Goal: Task Accomplishment & Management: Manage account settings

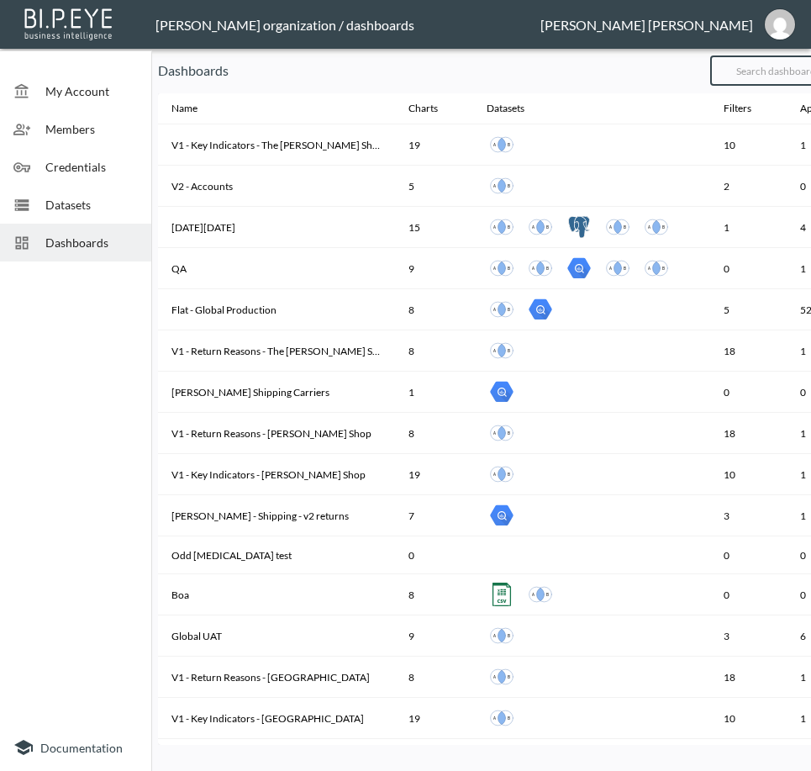
click at [776, 80] on input "text" at bounding box center [779, 71] width 136 height 42
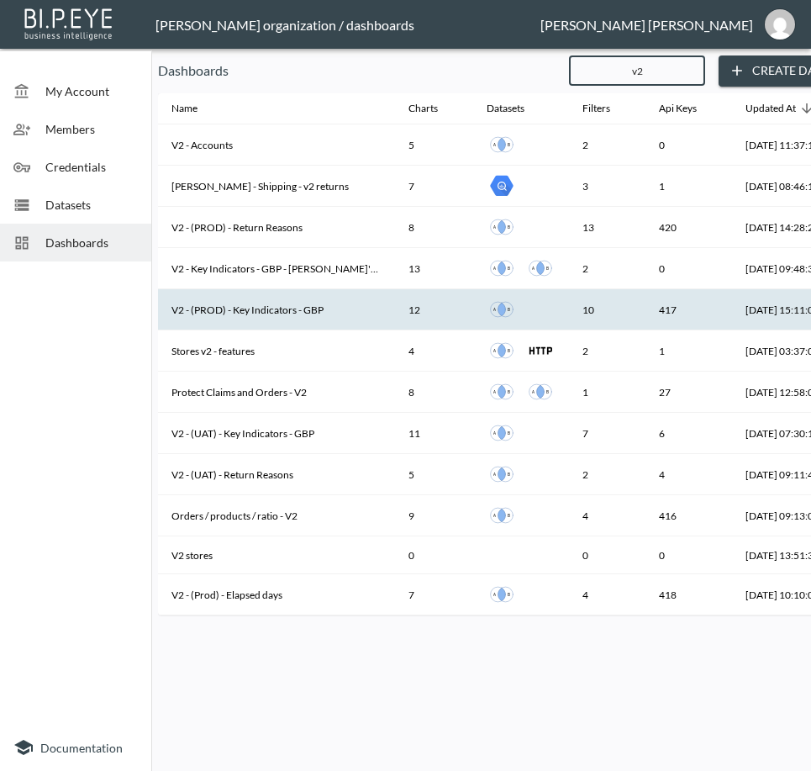
type input "v2"
click at [275, 315] on th "V2 - (PROD) - Key Indicators - GBP" at bounding box center [276, 309] width 237 height 41
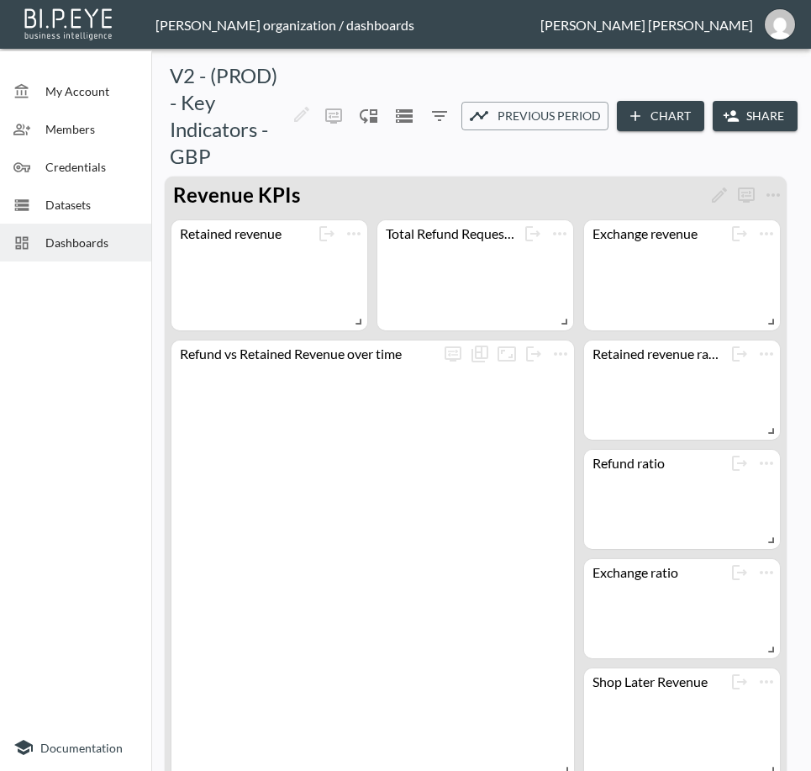
click at [748, 132] on button "Share" at bounding box center [755, 116] width 85 height 31
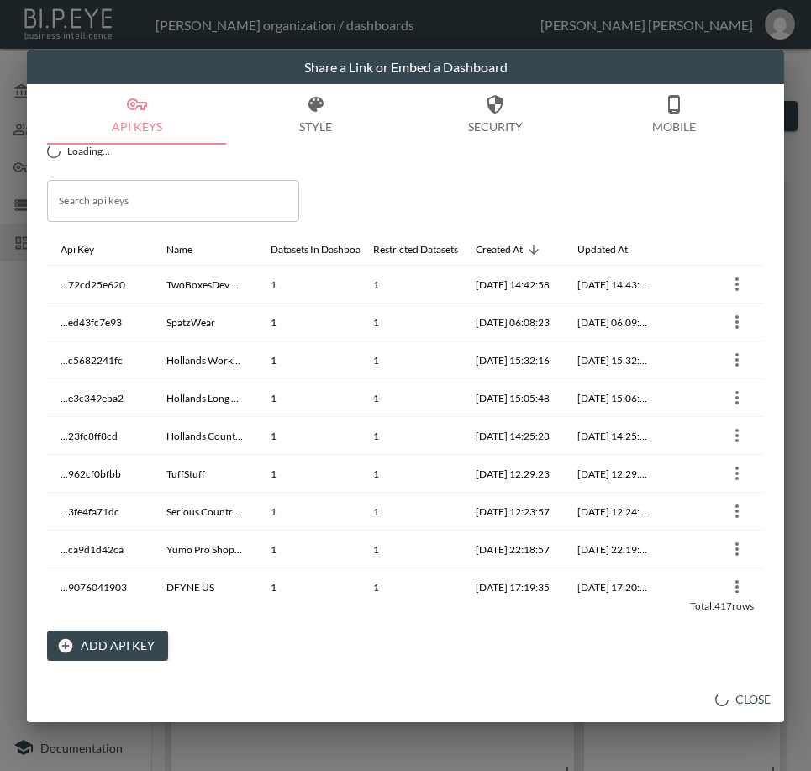
click at [158, 206] on input "Search api keys" at bounding box center [173, 201] width 252 height 42
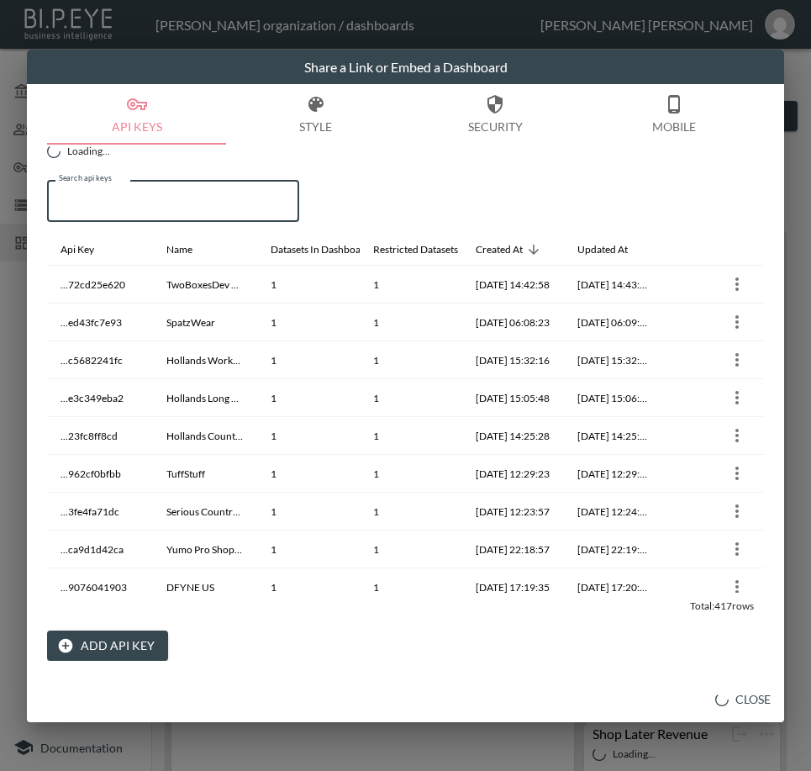
paste input "LANX"
type input "LANX"
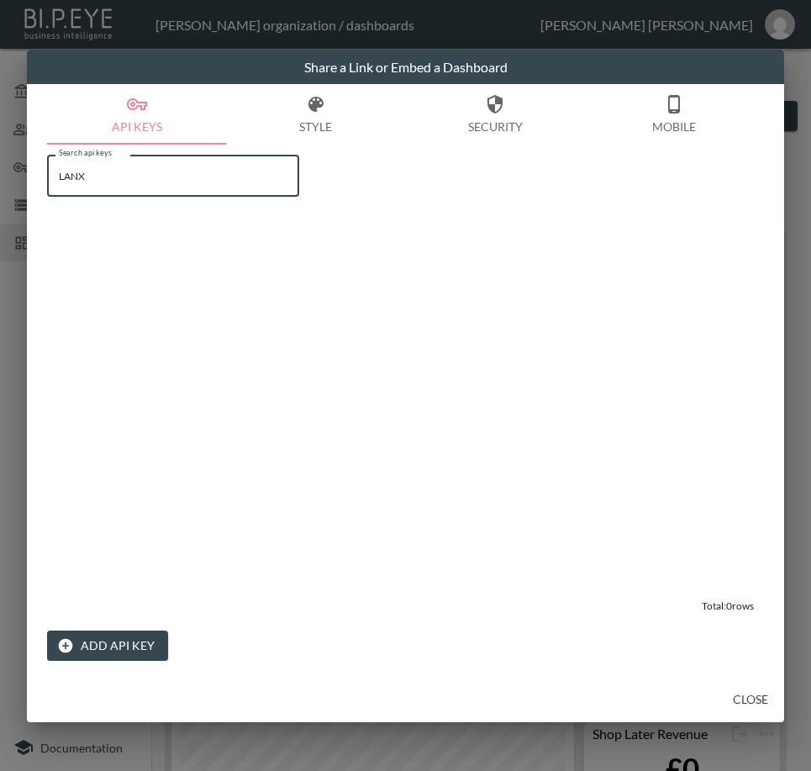
drag, startPoint x: 95, startPoint y: 177, endPoint x: 24, endPoint y: 187, distance: 72.2
click at [24, 187] on div "Share a Link or Embed a Dashboard API Keys Style Security Mobile Search api key…" at bounding box center [405, 385] width 811 height 771
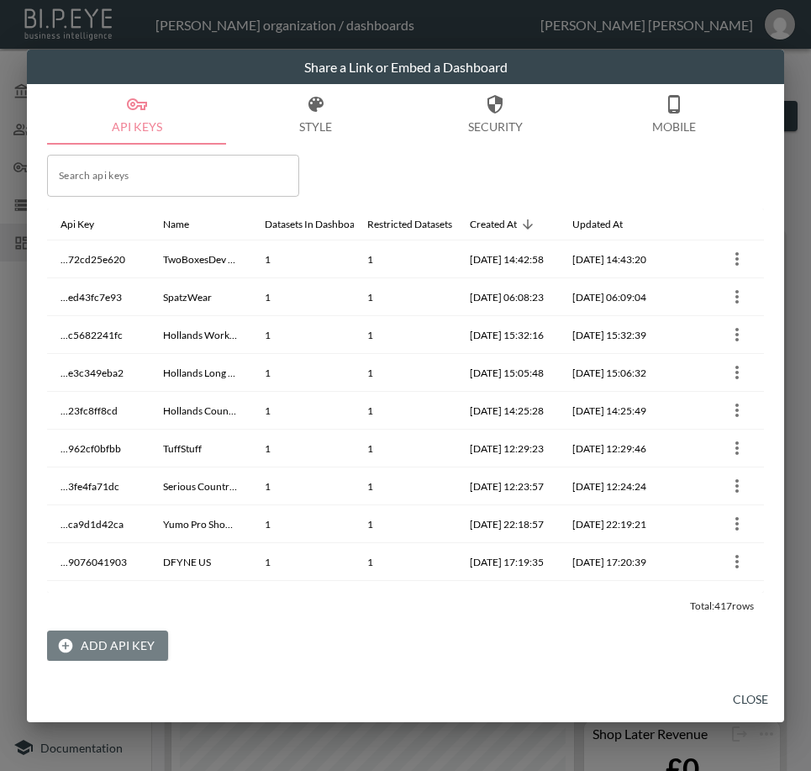
click at [117, 647] on button "Add API Key" at bounding box center [107, 646] width 121 height 31
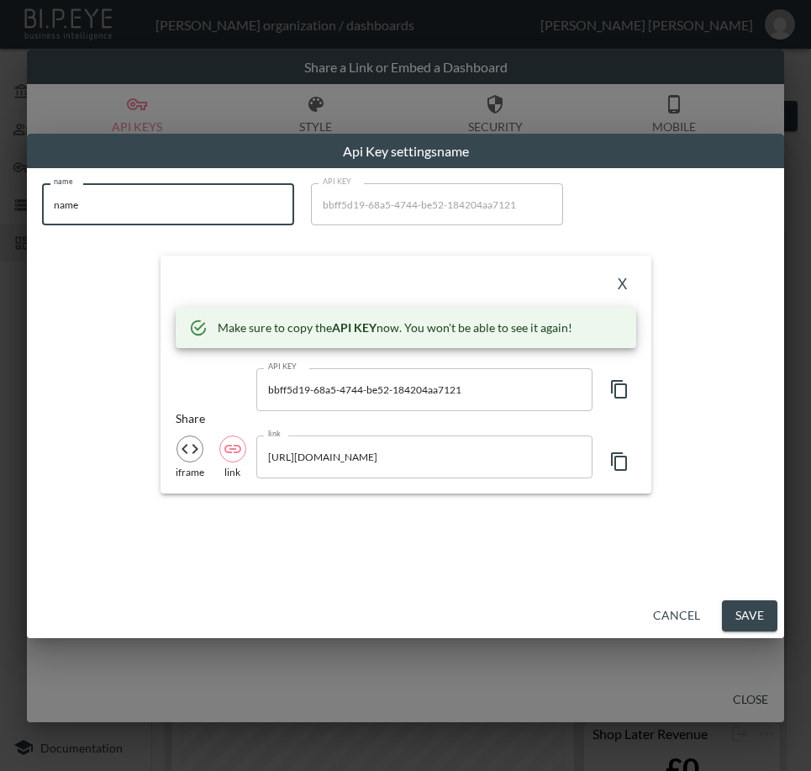
drag, startPoint x: 134, startPoint y: 201, endPoint x: 8, endPoint y: 215, distance: 126.1
click at [8, 215] on div "Api Key settings name name name name API KEY bbff5d19-68a5-4744-be52-184204aa71…" at bounding box center [405, 385] width 811 height 771
paste input "LANX"
type input "LANX"
click at [621, 397] on icon "button" at bounding box center [620, 389] width 20 height 20
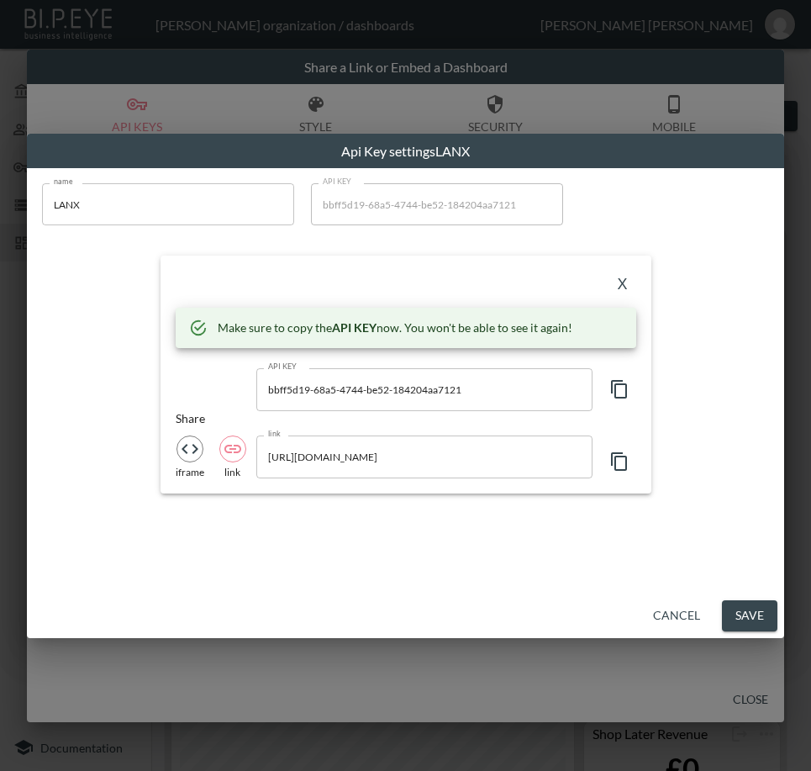
click at [622, 281] on button "X" at bounding box center [623, 284] width 27 height 27
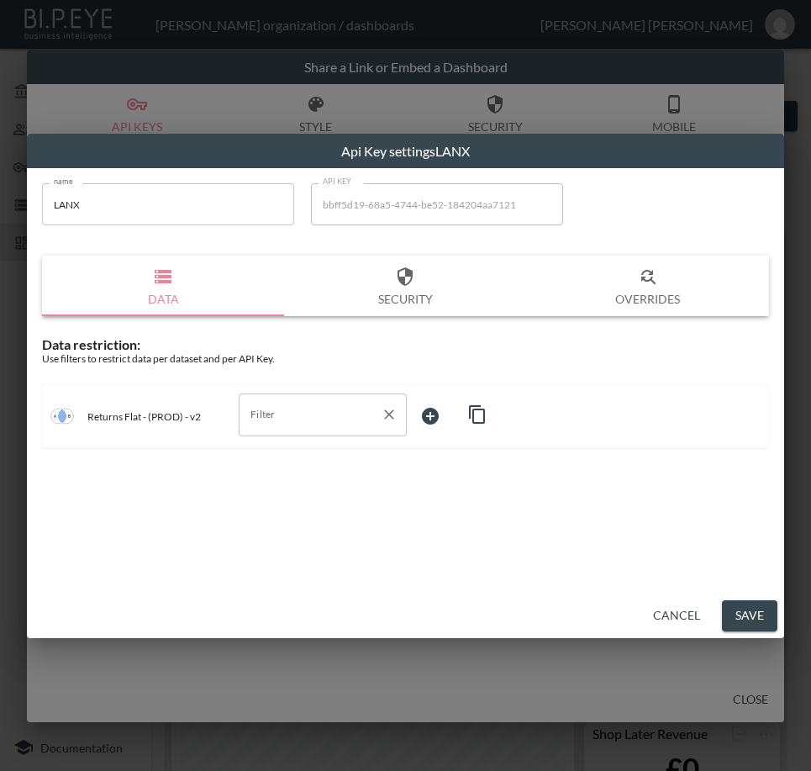
click at [308, 422] on input "Filter" at bounding box center [310, 414] width 128 height 27
click at [298, 500] on span "swap_id" at bounding box center [322, 506] width 141 height 15
type input "swap_id"
click at [457, 420] on body "BI.P.EYE, Interactive Analytics Dashboards - app [PERSON_NAME] organization / d…" at bounding box center [405, 385] width 811 height 771
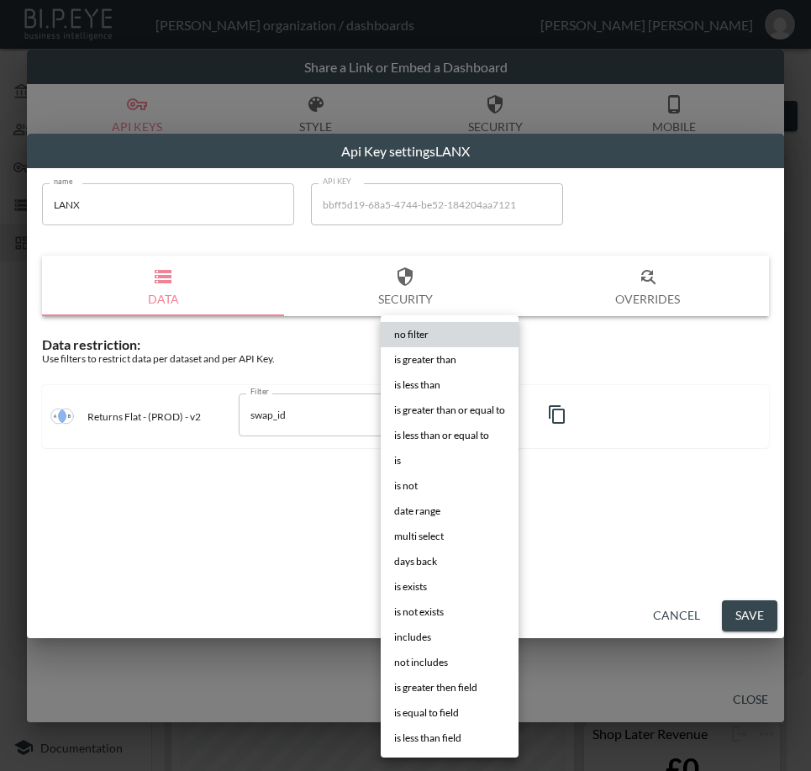
click at [433, 465] on li "is" at bounding box center [450, 460] width 138 height 25
type input "is"
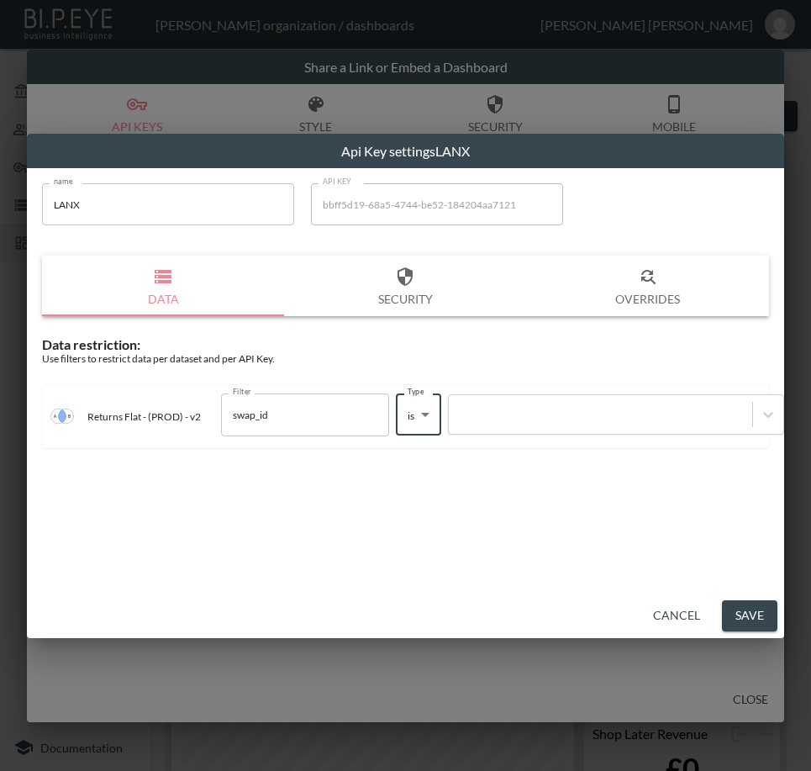
click at [541, 422] on div at bounding box center [600, 415] width 287 height 16
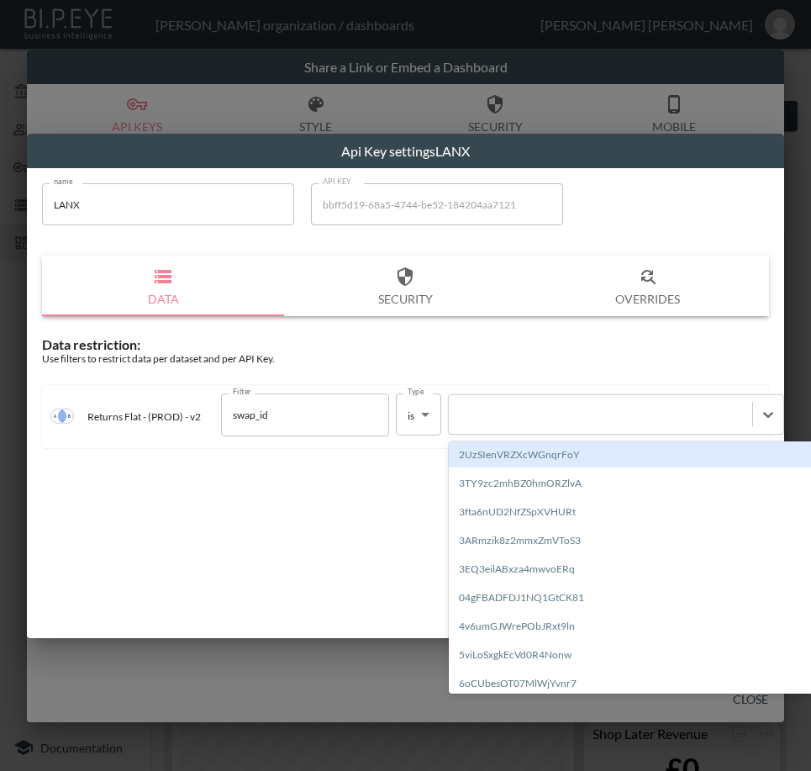
paste input "2gdomPiM1JfKlPKqOauK"
type input "2gdomPiM1JfKlPKqOauK"
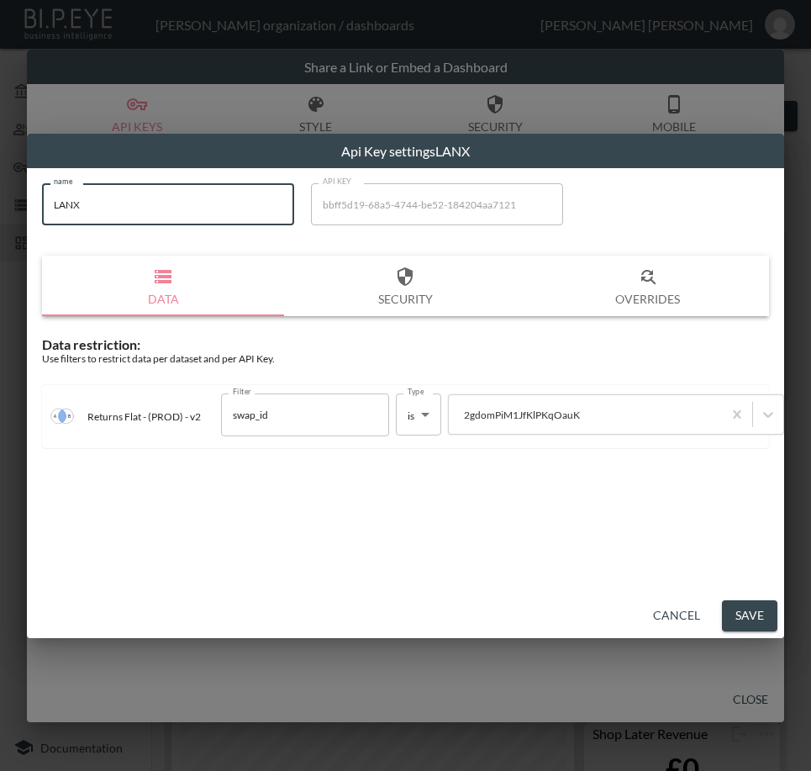
drag, startPoint x: 132, startPoint y: 198, endPoint x: 8, endPoint y: 213, distance: 124.4
click at [8, 213] on div "Api Key settings LANX name LANX name API KEY bbff5d19-68a5-4744-be52-184204aa71…" at bounding box center [405, 385] width 811 height 771
click at [758, 610] on button "Save" at bounding box center [749, 615] width 55 height 31
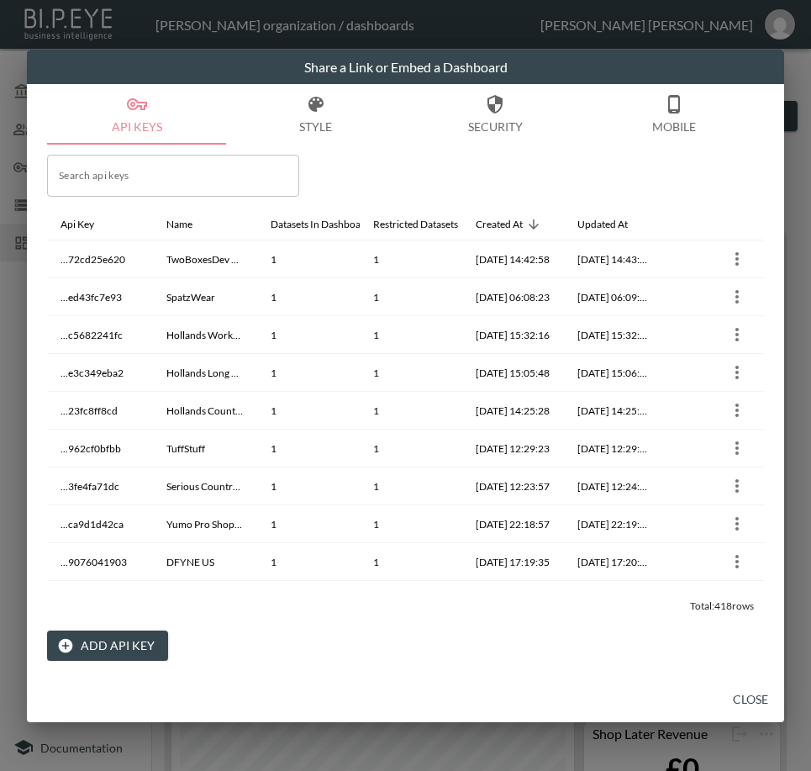
click at [740, 700] on button "Close" at bounding box center [751, 699] width 54 height 31
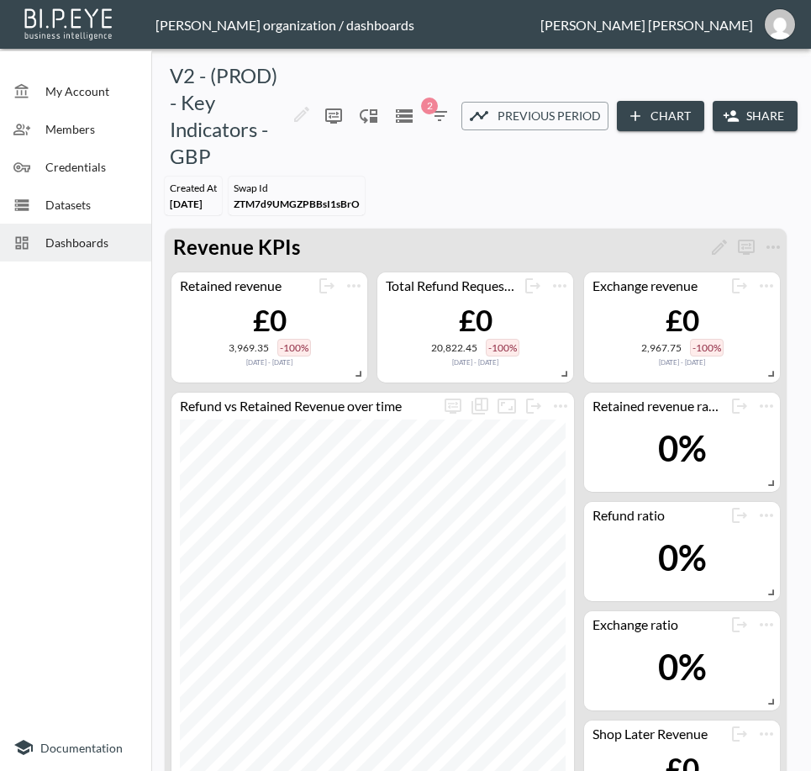
click at [104, 246] on span "Dashboards" at bounding box center [91, 243] width 92 height 18
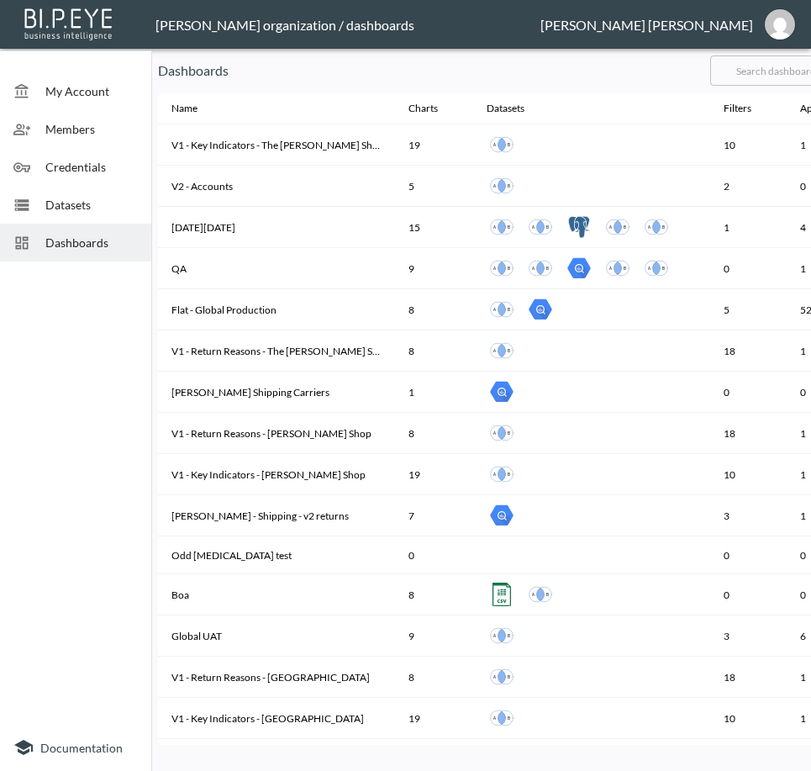
click at [795, 66] on input "text" at bounding box center [779, 71] width 136 height 42
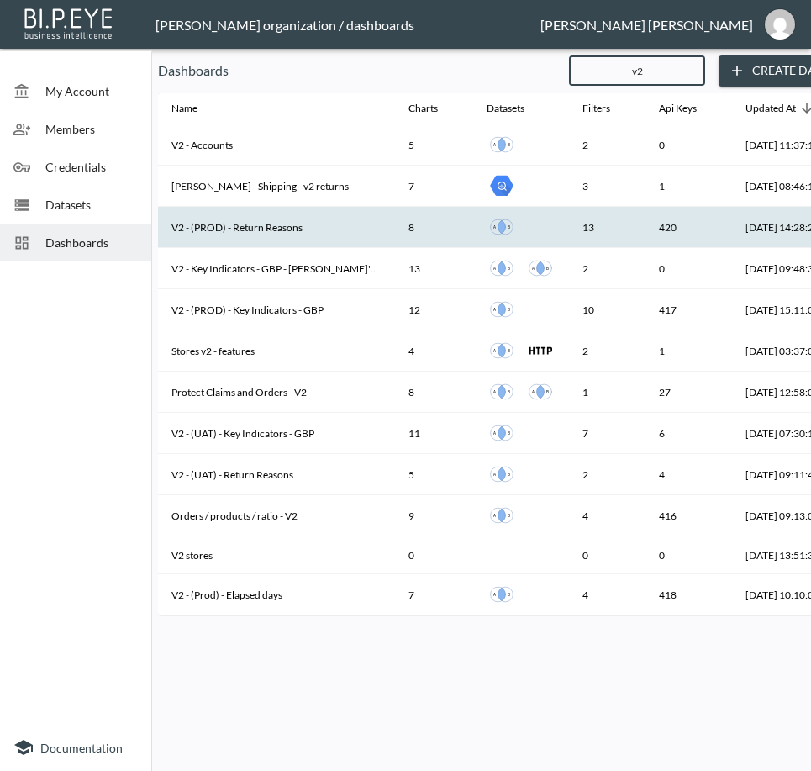
type input "v2"
click at [320, 228] on th "V2 - (PROD) - Return Reasons" at bounding box center [276, 227] width 237 height 41
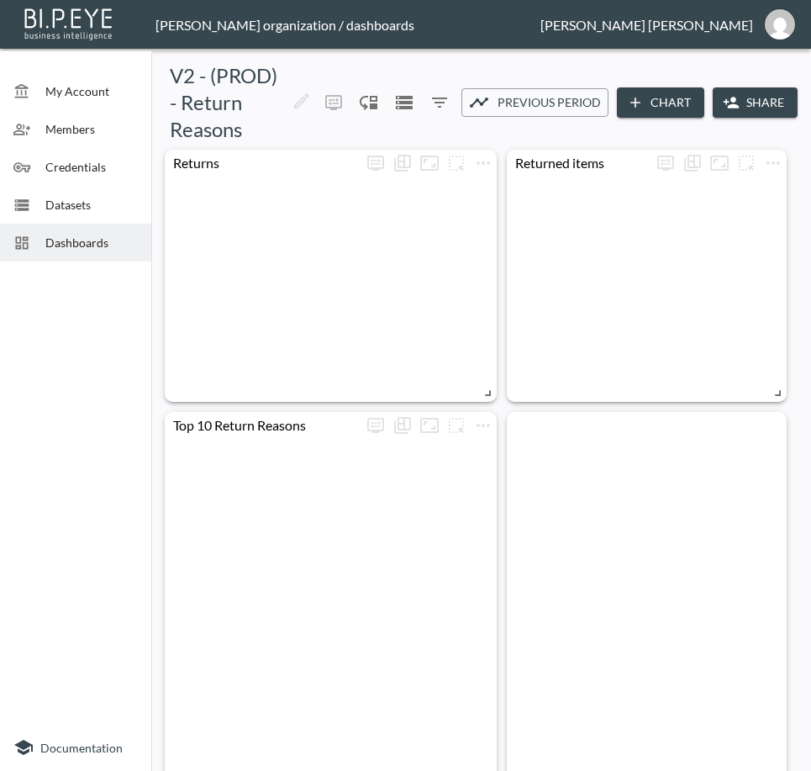
click at [763, 113] on button "Share" at bounding box center [755, 102] width 85 height 31
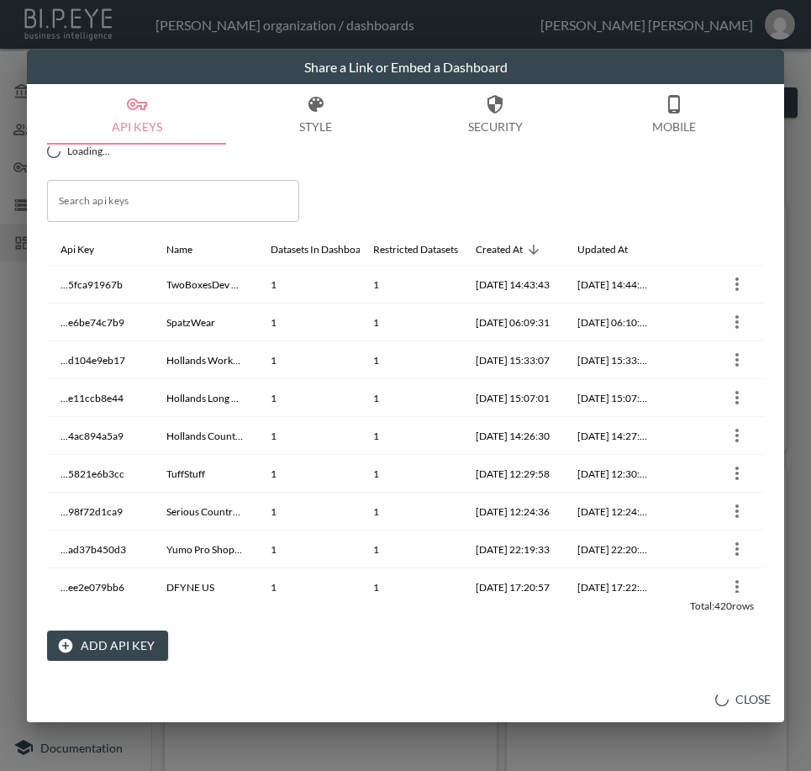
click at [104, 646] on button "Add API Key" at bounding box center [107, 646] width 121 height 31
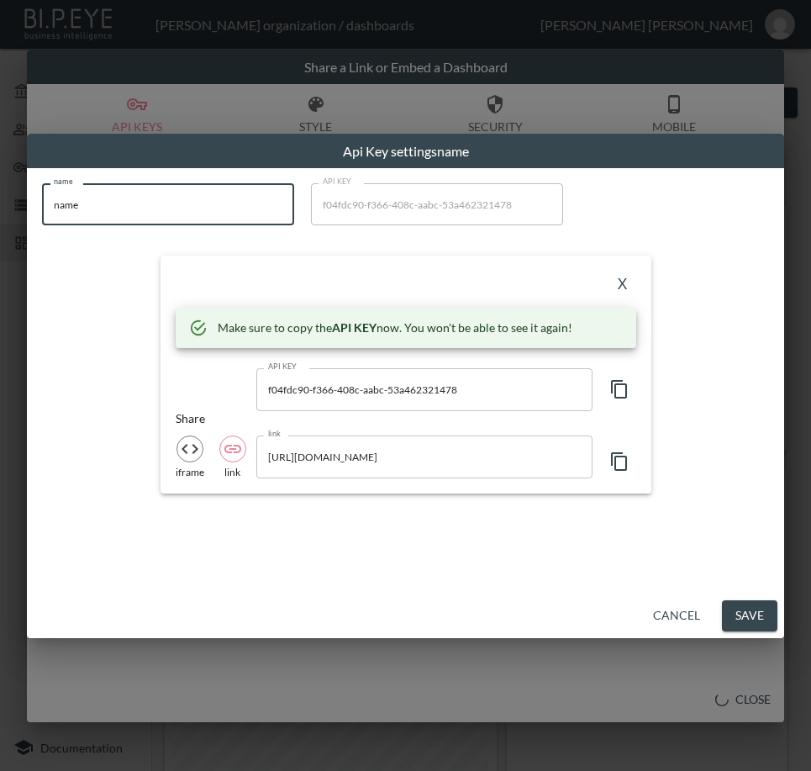
drag, startPoint x: 57, startPoint y: 216, endPoint x: 8, endPoint y: 242, distance: 55.3
click at [8, 241] on div "Api Key settings name name name name API KEY f04fdc90-f366-408c-aabc-53a4623214…" at bounding box center [405, 385] width 811 height 771
paste input "LANX"
type input "LANX"
click at [615, 386] on icon "button" at bounding box center [619, 389] width 16 height 18
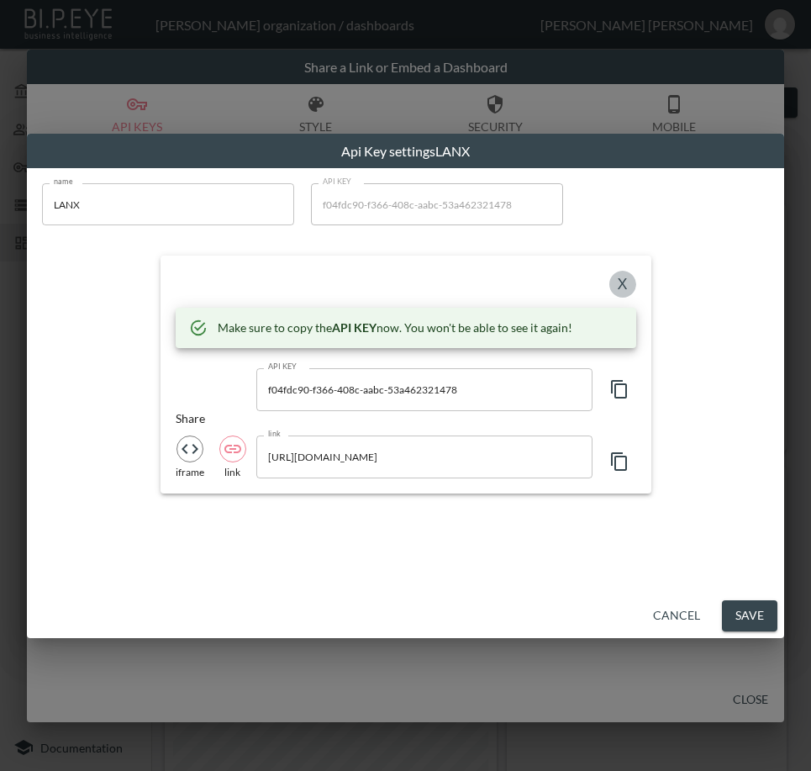
click at [619, 278] on button "X" at bounding box center [623, 284] width 27 height 27
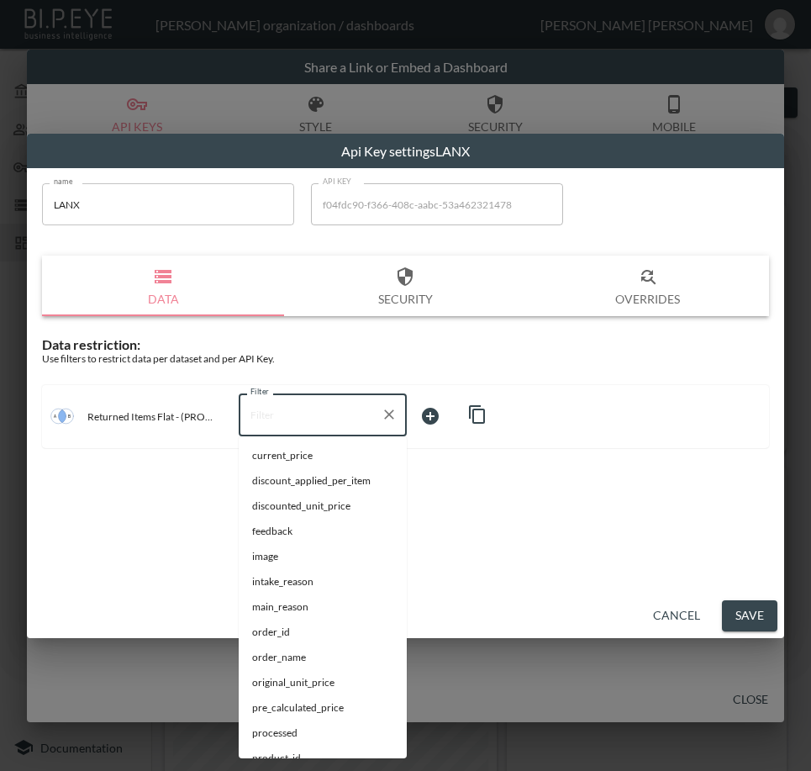
click at [297, 412] on input "Filter" at bounding box center [310, 414] width 128 height 27
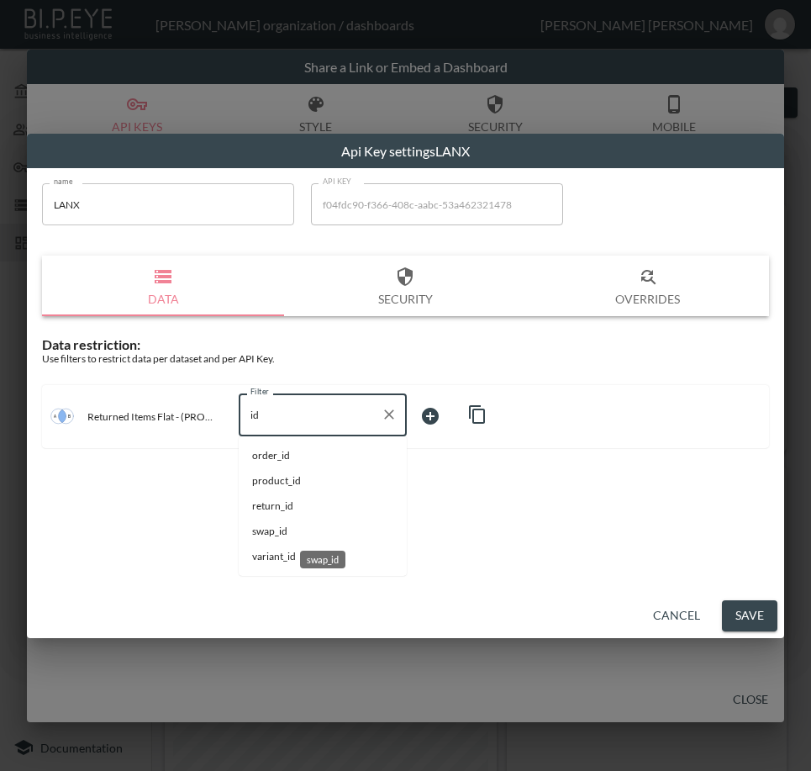
click at [301, 526] on span "swap_id" at bounding box center [322, 531] width 141 height 15
type input "swap_id"
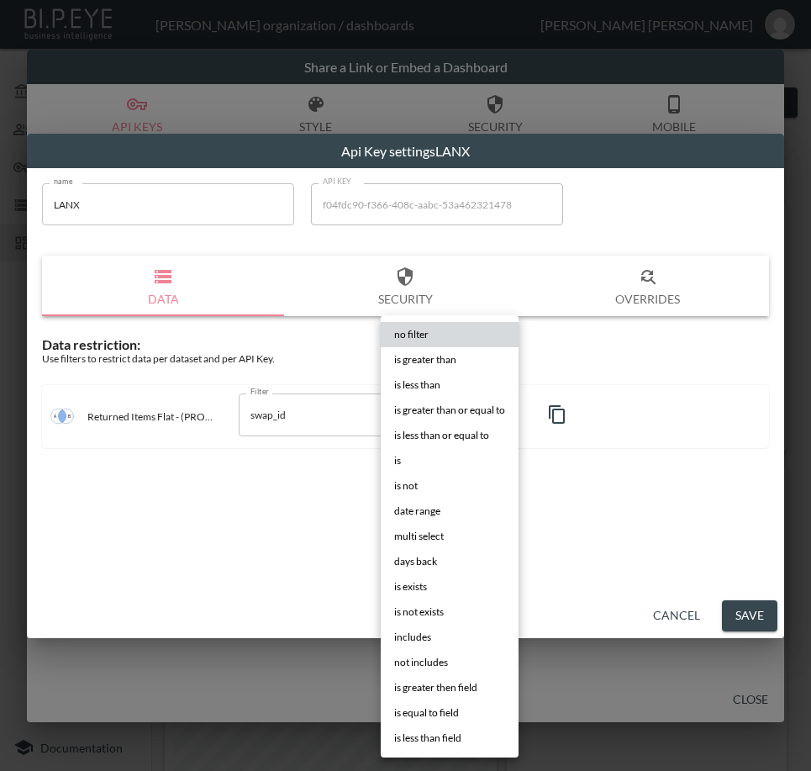
click at [448, 410] on body "BI.P.EYE, Interactive Analytics Dashboards - app [PERSON_NAME] organization / d…" at bounding box center [405, 385] width 811 height 771
click at [432, 460] on li "is" at bounding box center [450, 460] width 138 height 25
type input "is"
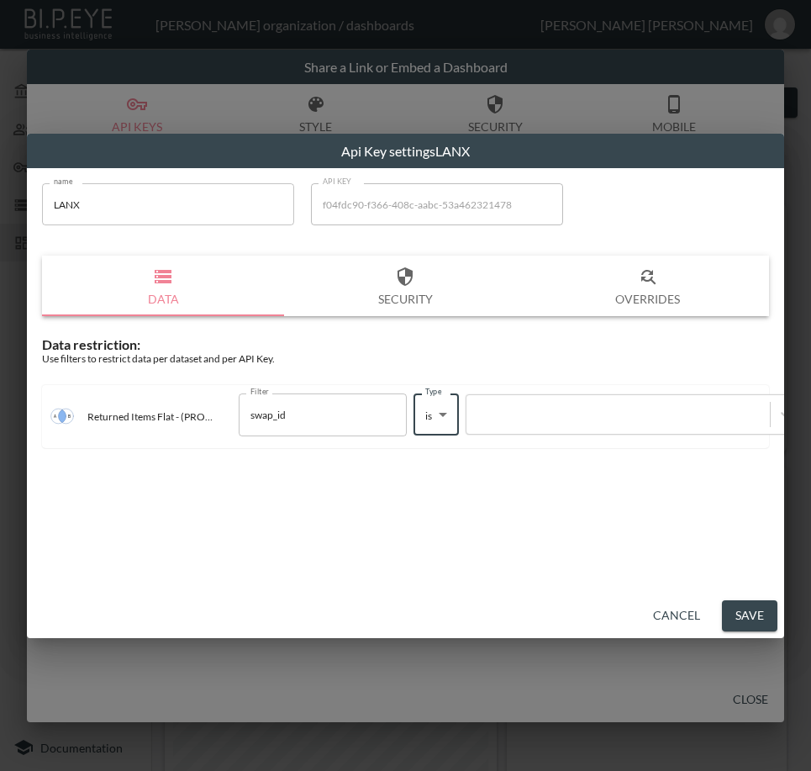
click at [549, 414] on div at bounding box center [618, 415] width 287 height 16
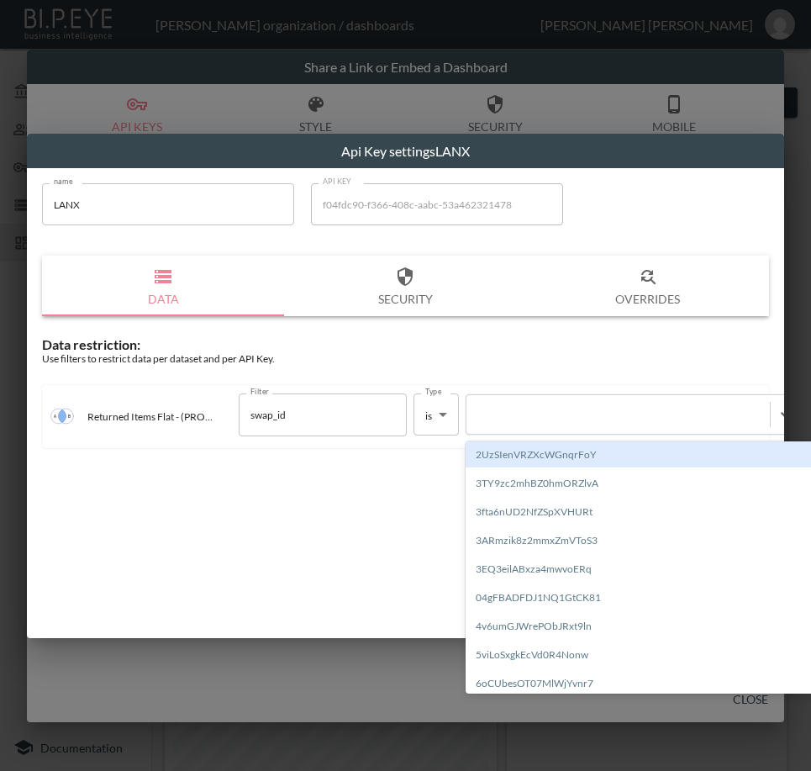
paste input "2gdomPiM1JfKlPKqOauK"
type input "2gdomPiM1JfKlPKqOauK"
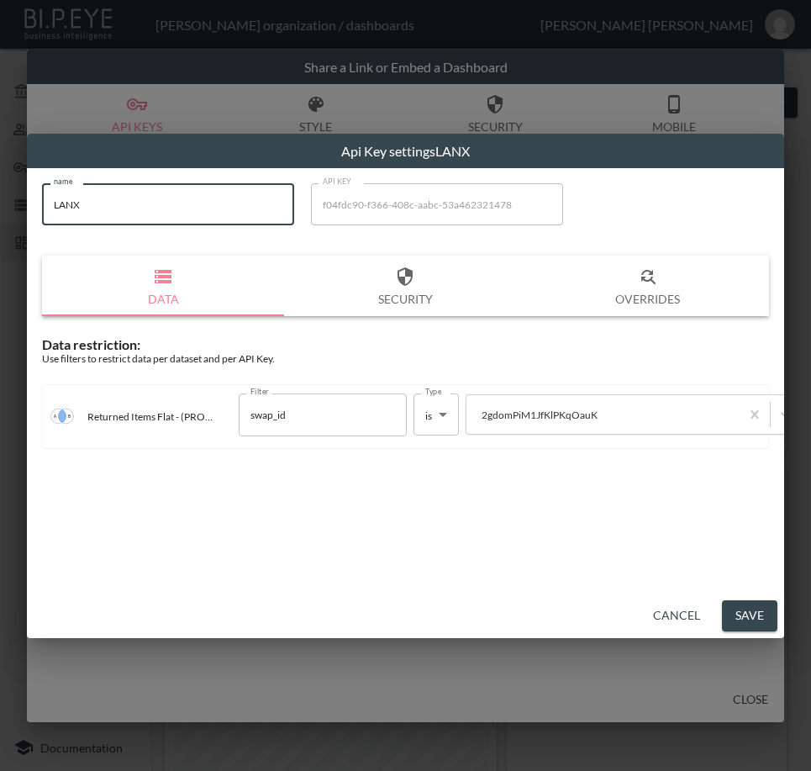
drag, startPoint x: 108, startPoint y: 219, endPoint x: 8, endPoint y: 223, distance: 100.1
click at [8, 223] on div "Api Key settings LANX name LANX name API KEY f04fdc90-f366-408c-aabc-53a4623214…" at bounding box center [405, 385] width 811 height 771
click at [740, 621] on button "Save" at bounding box center [749, 615] width 55 height 31
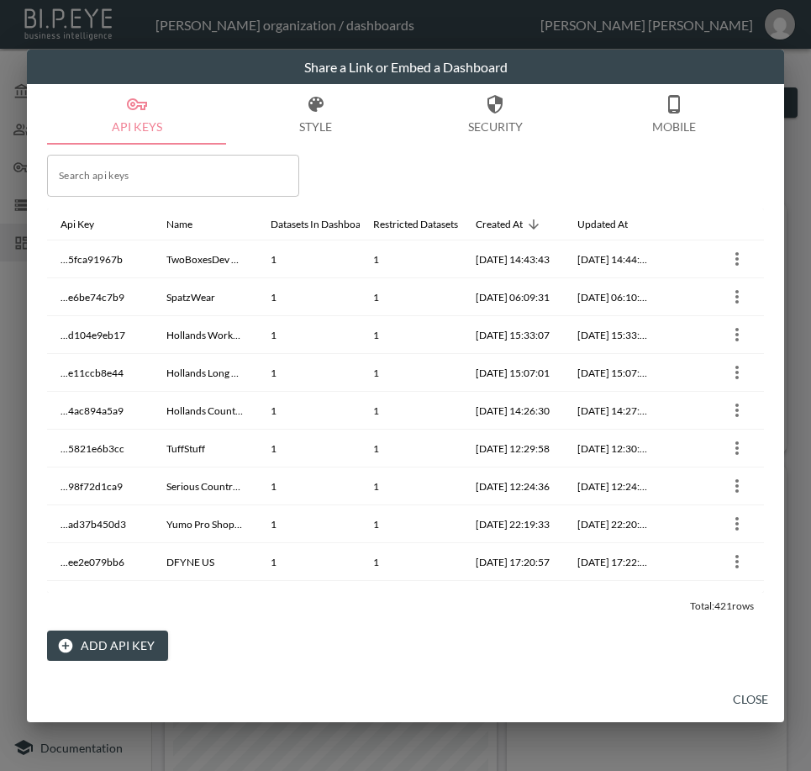
click at [745, 703] on button "Close" at bounding box center [751, 699] width 54 height 31
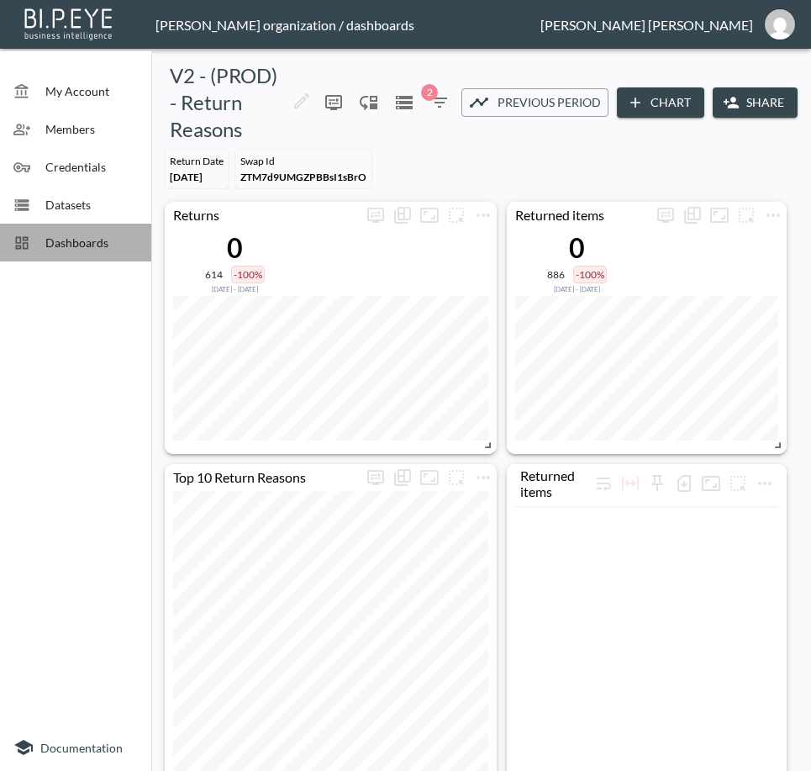
click at [101, 245] on span "Dashboards" at bounding box center [91, 243] width 92 height 18
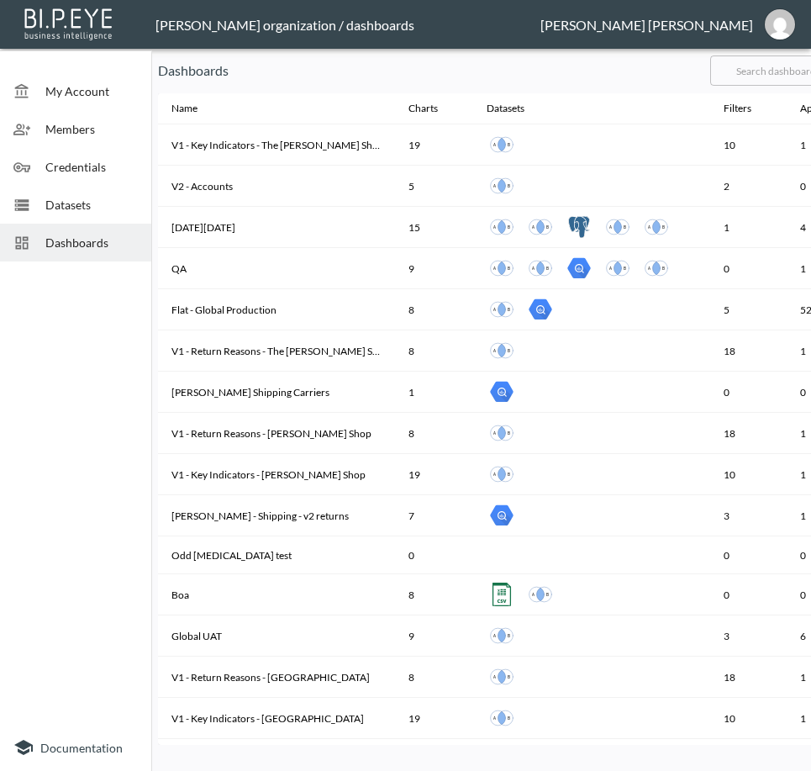
click at [761, 63] on input "text" at bounding box center [779, 71] width 136 height 42
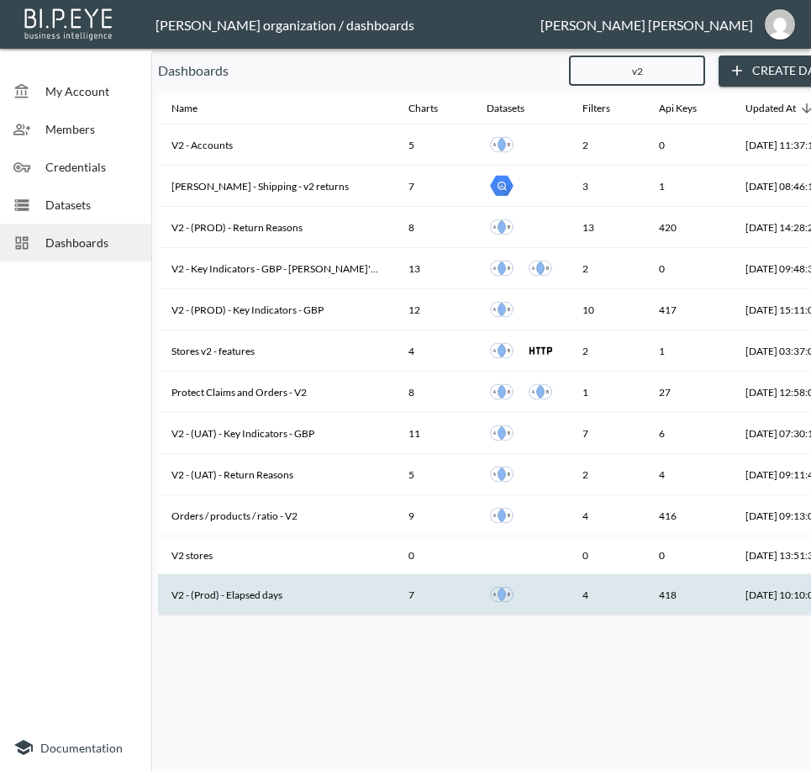
type input "v2"
click at [267, 591] on th "V2 - (Prod) - Elapsed days" at bounding box center [276, 594] width 237 height 41
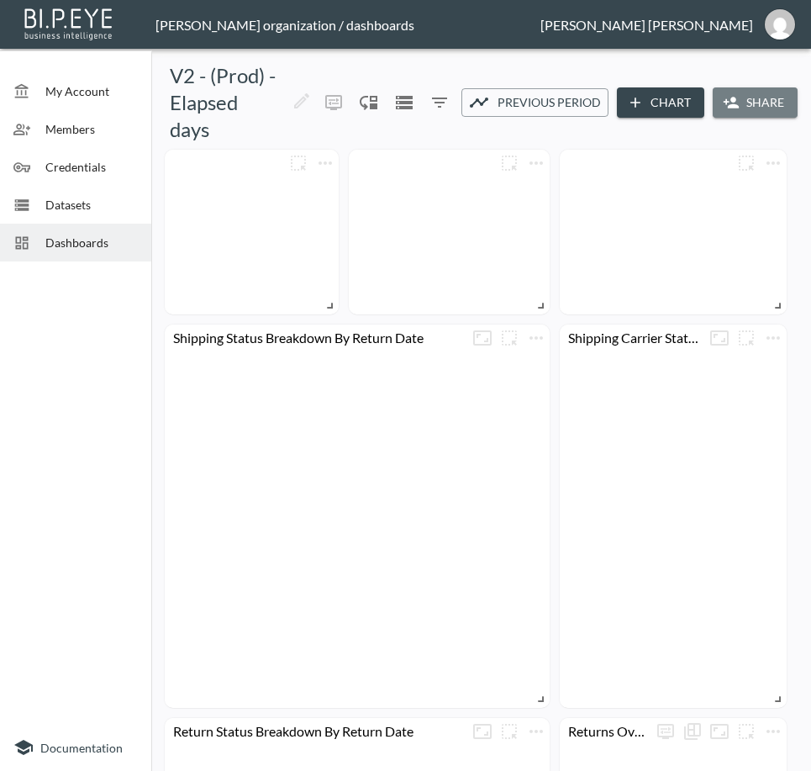
click at [730, 114] on button "Share" at bounding box center [755, 102] width 85 height 31
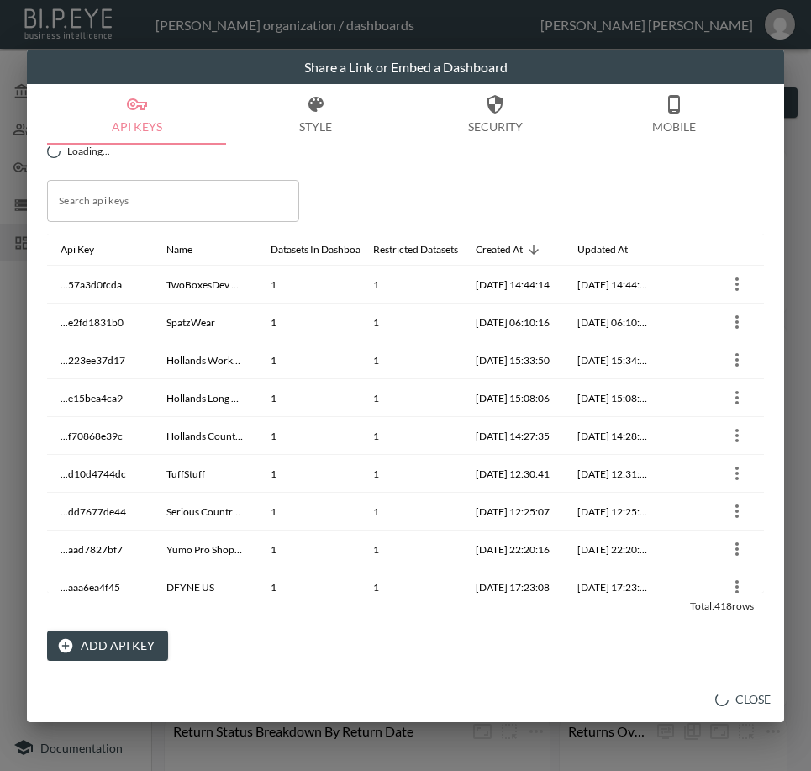
click at [140, 646] on button "Add API Key" at bounding box center [107, 646] width 121 height 31
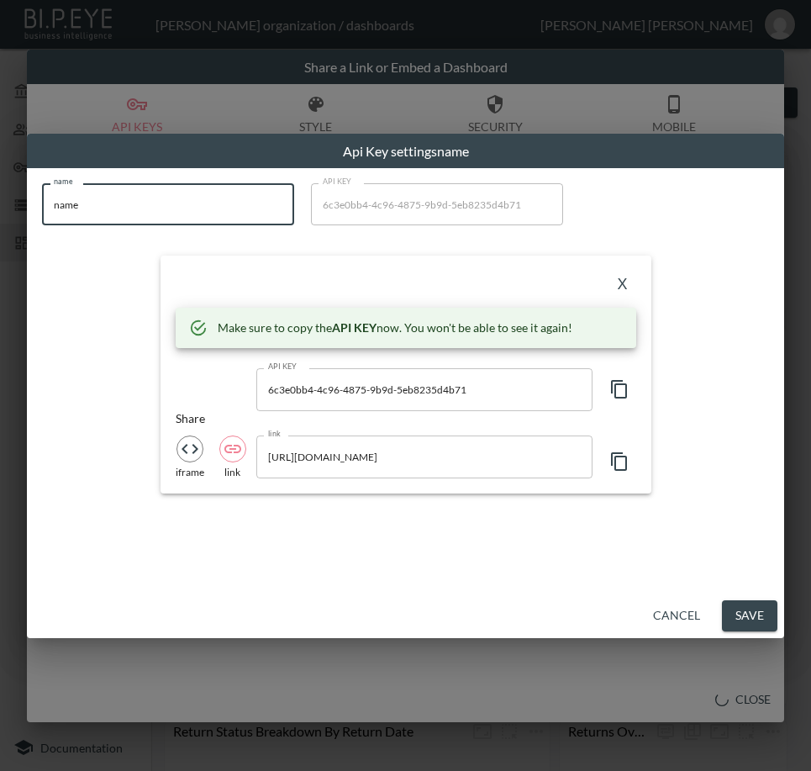
drag, startPoint x: 139, startPoint y: 202, endPoint x: 8, endPoint y: 244, distance: 136.9
click at [8, 233] on div "Api Key settings name name name name API KEY 6c3e0bb4-4c96-4875-9b9d-5eb8235d4b…" at bounding box center [405, 385] width 811 height 771
paste input "LANX"
type input "LANX"
click at [622, 393] on icon "button" at bounding box center [620, 389] width 20 height 20
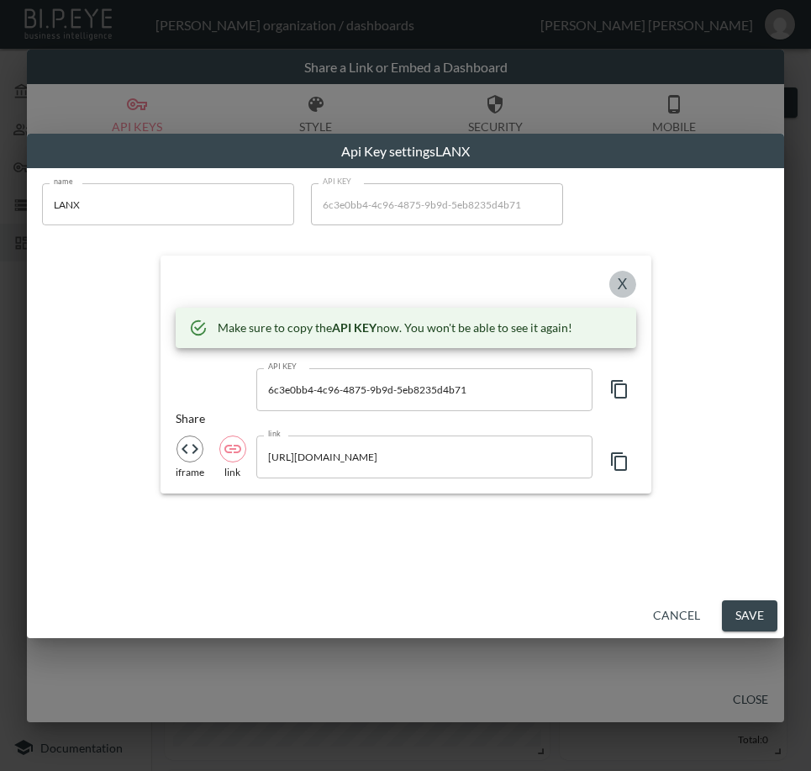
click at [623, 283] on button "X" at bounding box center [623, 284] width 27 height 27
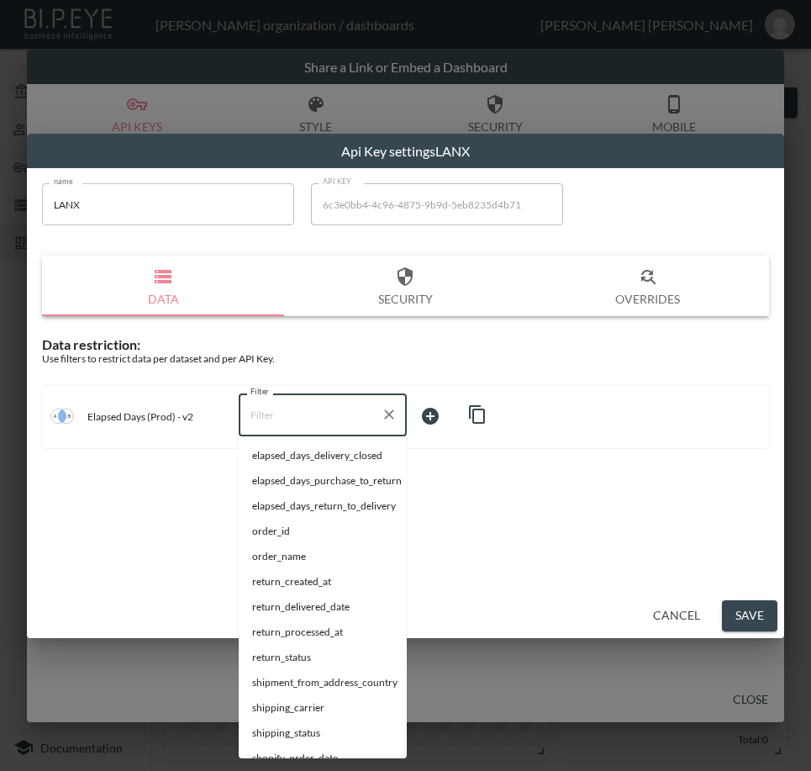
click at [263, 419] on input "Filter" at bounding box center [310, 414] width 128 height 27
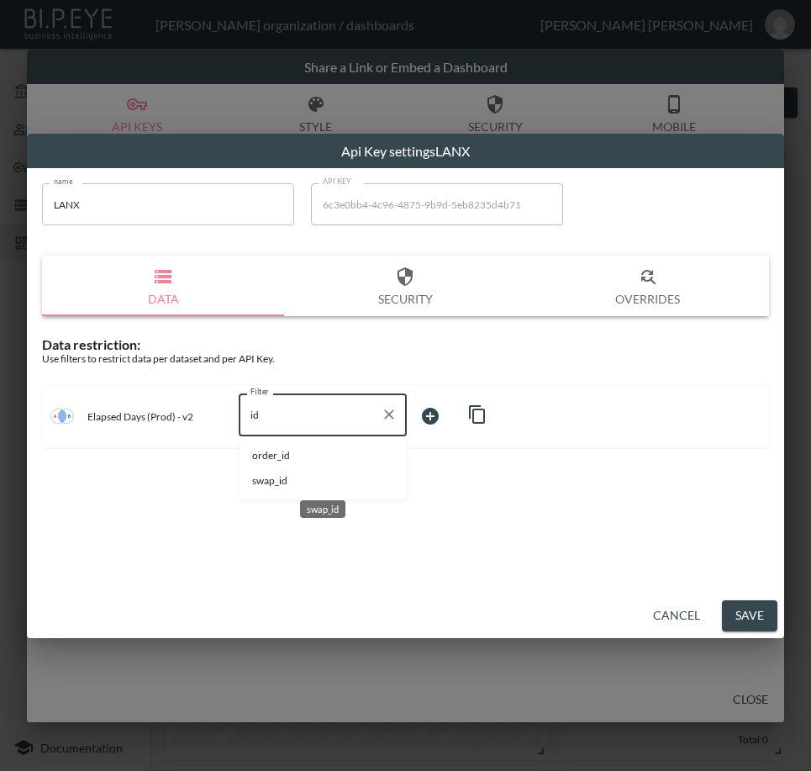
click at [282, 482] on span "swap_id" at bounding box center [322, 480] width 141 height 15
type input "swap_id"
click at [451, 421] on body "BI.P.EYE, Interactive Analytics Dashboards - app [PERSON_NAME] organization / d…" at bounding box center [405, 385] width 811 height 771
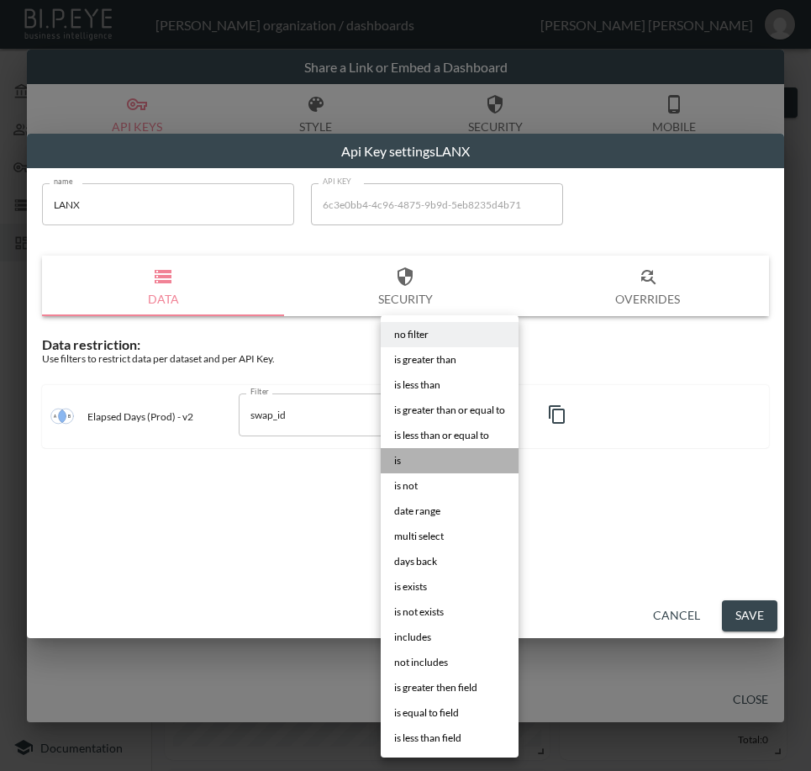
click at [455, 459] on li "is" at bounding box center [450, 460] width 138 height 25
type input "is"
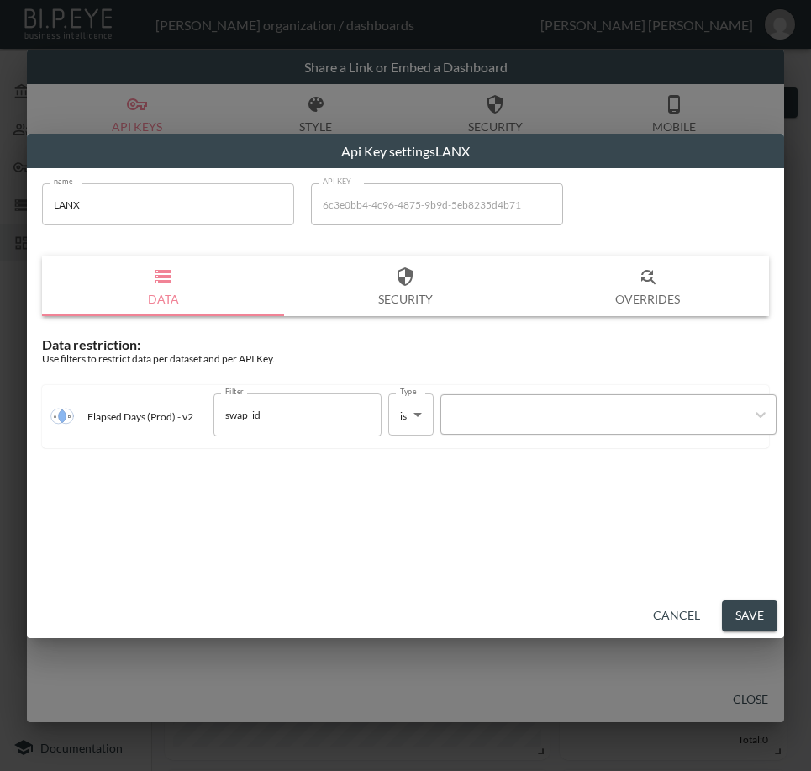
click at [494, 409] on div at bounding box center [593, 415] width 287 height 16
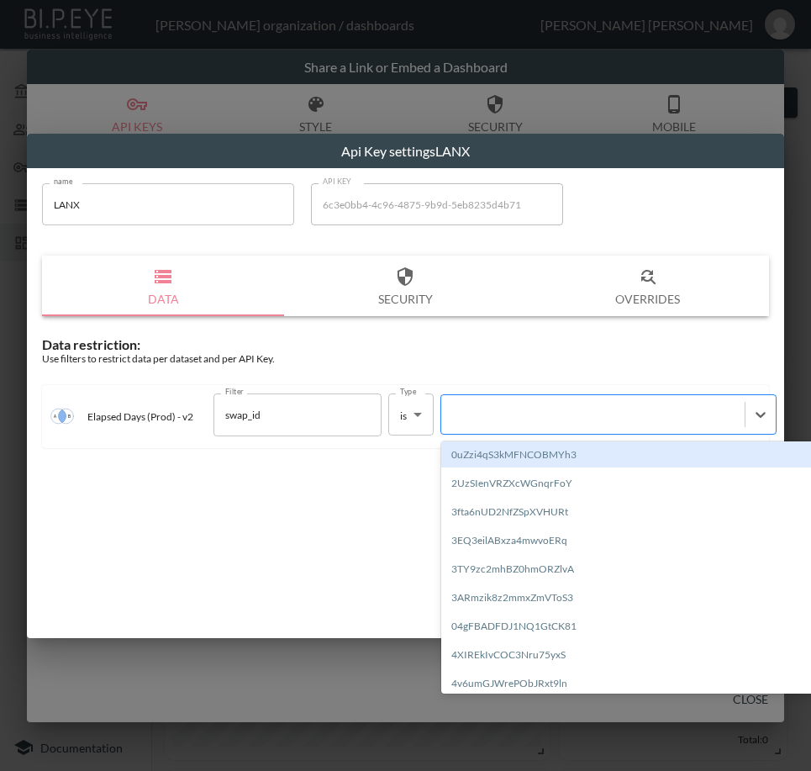
paste input "2gdomPiM1JfKlPKqOauK"
type input "2gdomPiM1JfKlPKqOauK"
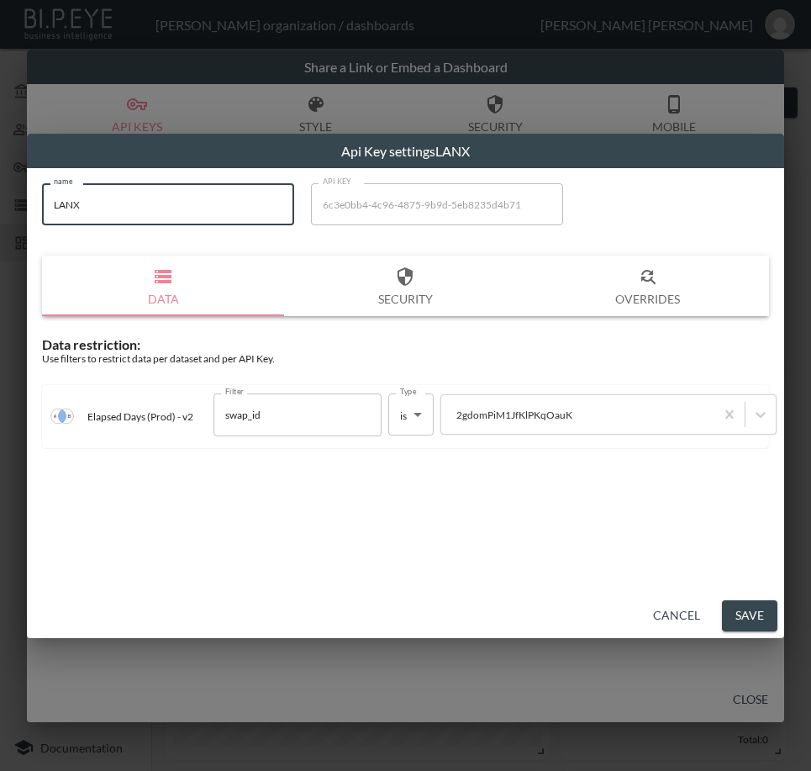
drag, startPoint x: 103, startPoint y: 216, endPoint x: 19, endPoint y: 214, distance: 84.1
click at [19, 214] on div "Api Key settings LANX name LANX name API KEY 6c3e0bb4-4c96-4875-9b9d-5eb8235d4b…" at bounding box center [405, 385] width 811 height 771
click at [747, 605] on button "Save" at bounding box center [749, 615] width 55 height 31
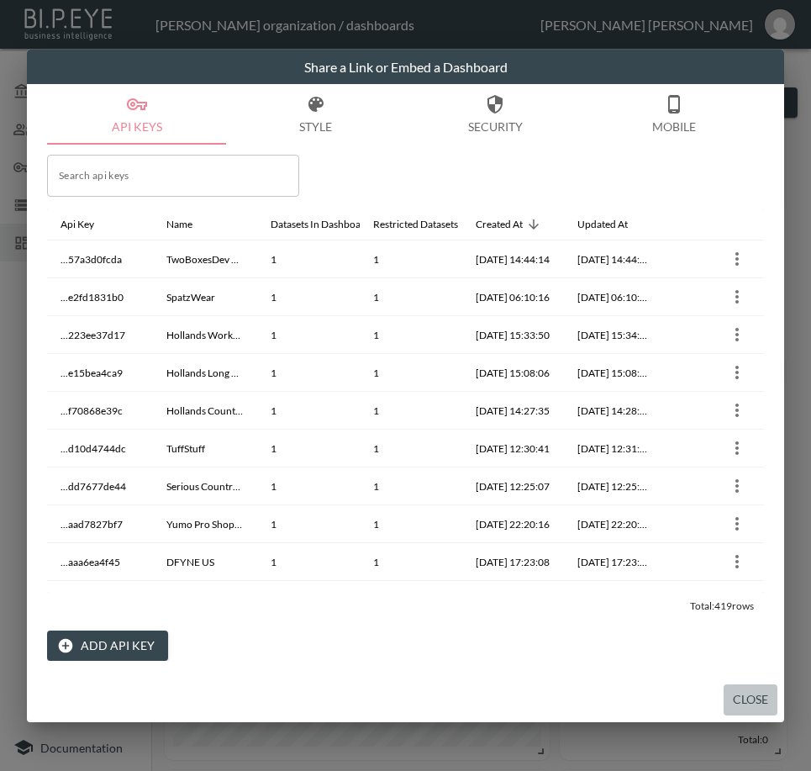
click at [746, 695] on button "Close" at bounding box center [751, 699] width 54 height 31
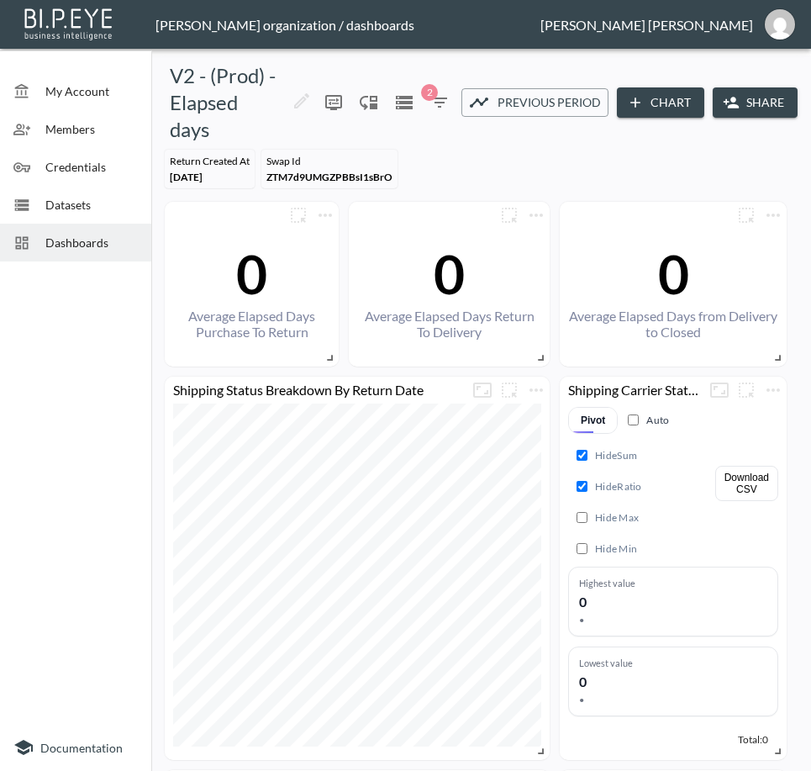
click at [94, 253] on div "Dashboards" at bounding box center [75, 243] width 151 height 38
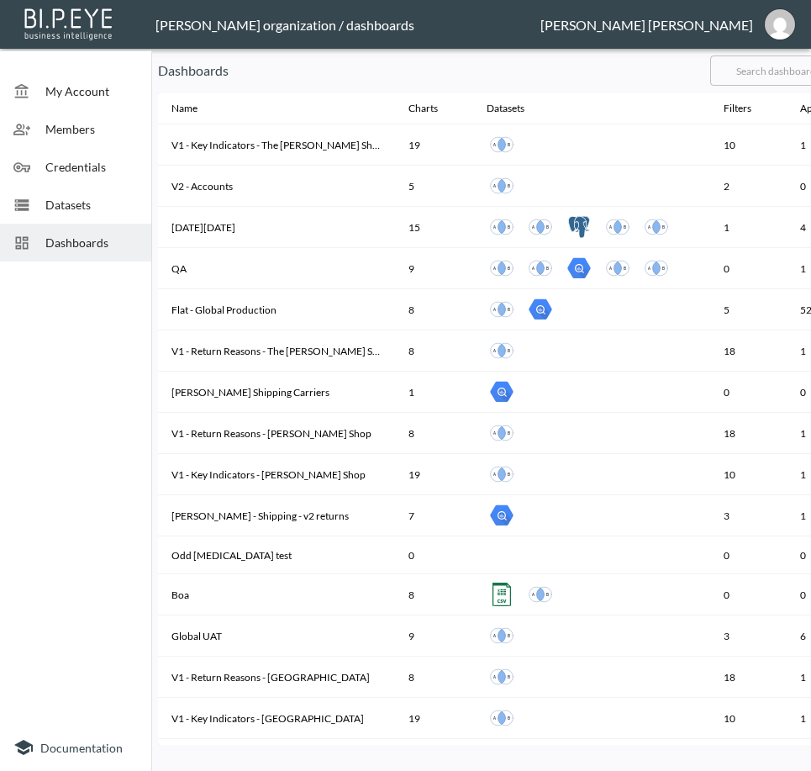
click at [777, 71] on input "text" at bounding box center [779, 71] width 136 height 42
drag, startPoint x: 777, startPoint y: 72, endPoint x: 763, endPoint y: 75, distance: 13.7
click at [769, 72] on input "text" at bounding box center [779, 71] width 136 height 42
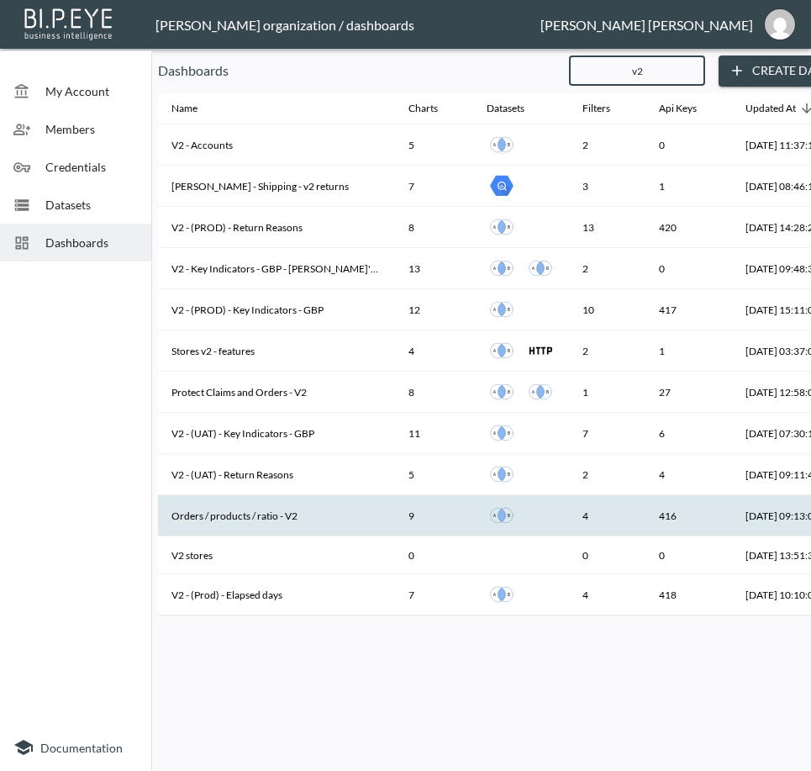
type input "v2"
click at [327, 521] on th "Orders / products / ratio - V2" at bounding box center [276, 515] width 237 height 41
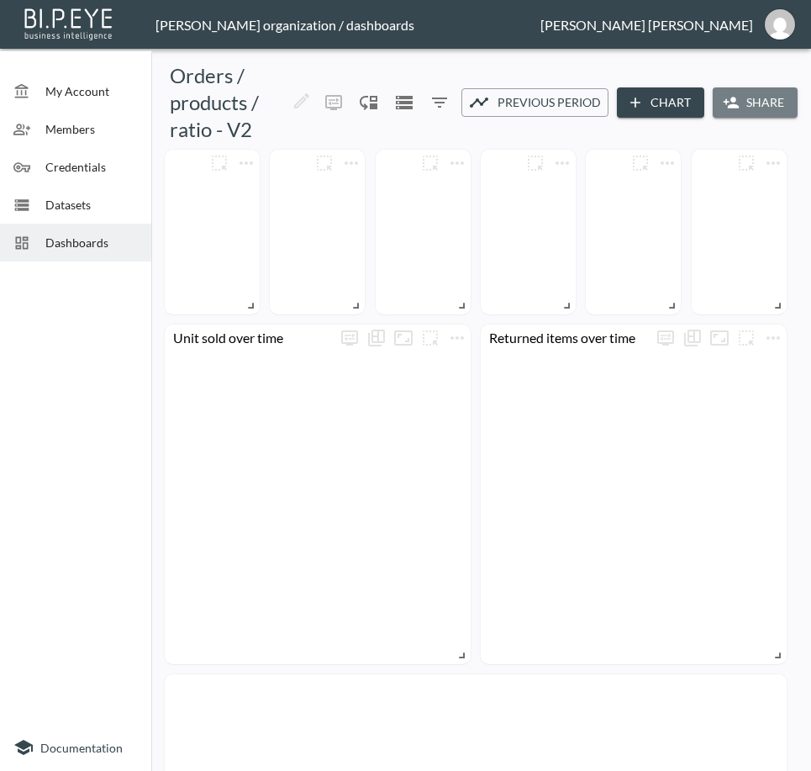
click at [746, 104] on button "Share" at bounding box center [755, 102] width 85 height 31
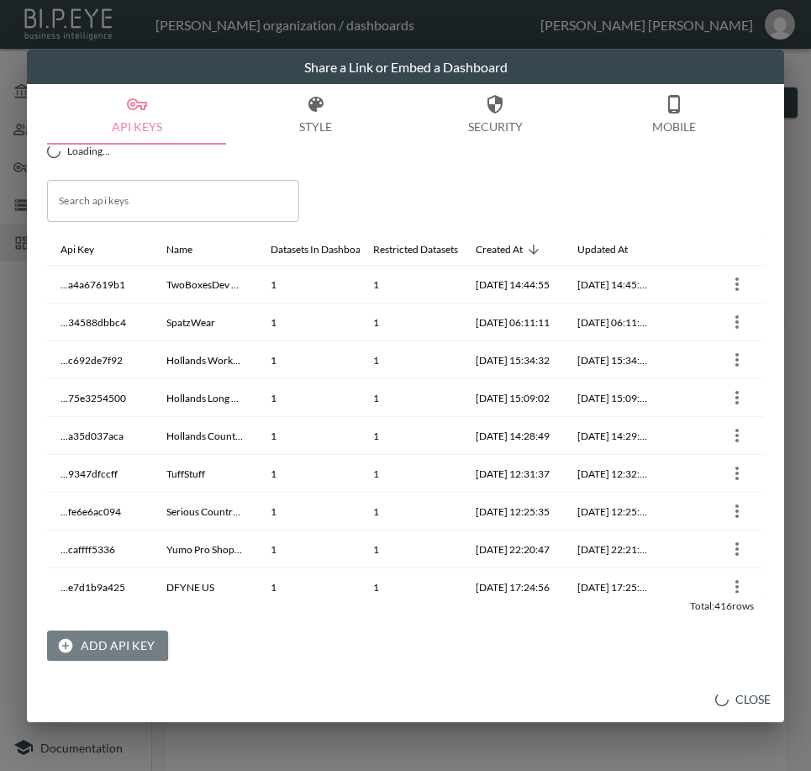
click at [92, 640] on button "Add API Key" at bounding box center [107, 646] width 121 height 31
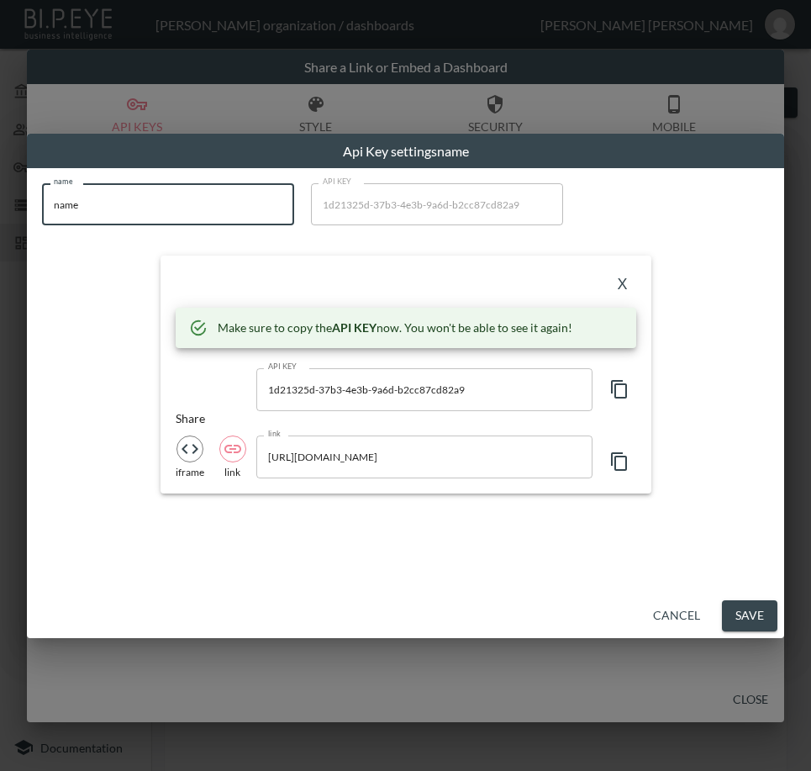
drag, startPoint x: 107, startPoint y: 194, endPoint x: 8, endPoint y: 236, distance: 107.0
click at [8, 212] on div "Api Key settings name name name name API KEY 1d21325d-37b3-4e3b-9a6d-b2cc87cd82…" at bounding box center [405, 385] width 811 height 771
paste input "LANX"
type input "LANX"
click at [626, 389] on icon "button" at bounding box center [619, 389] width 16 height 18
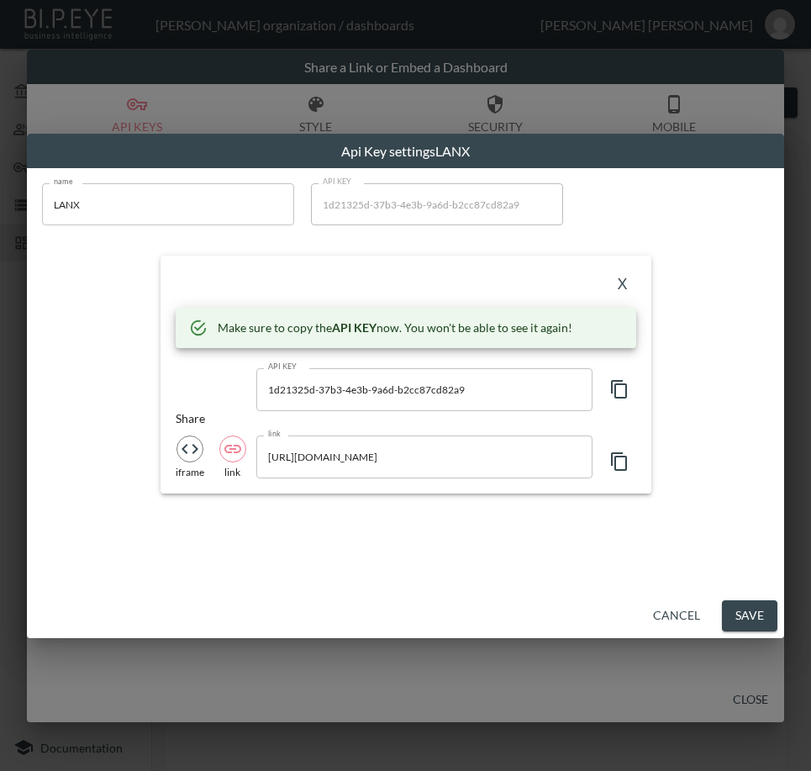
click at [626, 277] on button "X" at bounding box center [623, 284] width 27 height 27
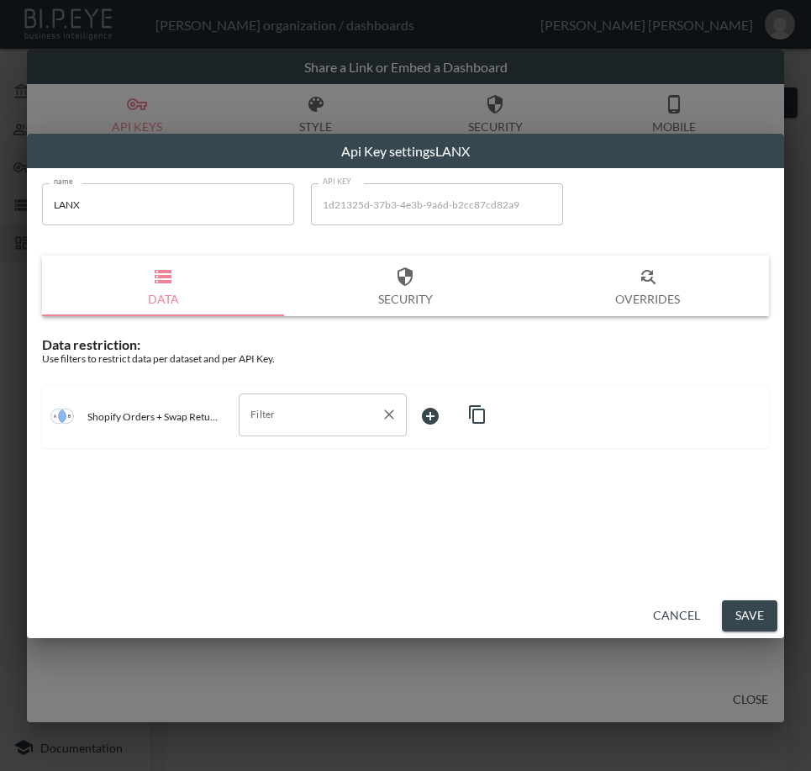
click at [325, 405] on input "Filter" at bounding box center [310, 414] width 128 height 27
click at [293, 502] on span "swap_id" at bounding box center [322, 506] width 141 height 15
type input "swap_id"
click at [456, 418] on body "BI.P.EYE, Interactive Analytics Dashboards - app [PERSON_NAME] organization / d…" at bounding box center [405, 385] width 811 height 771
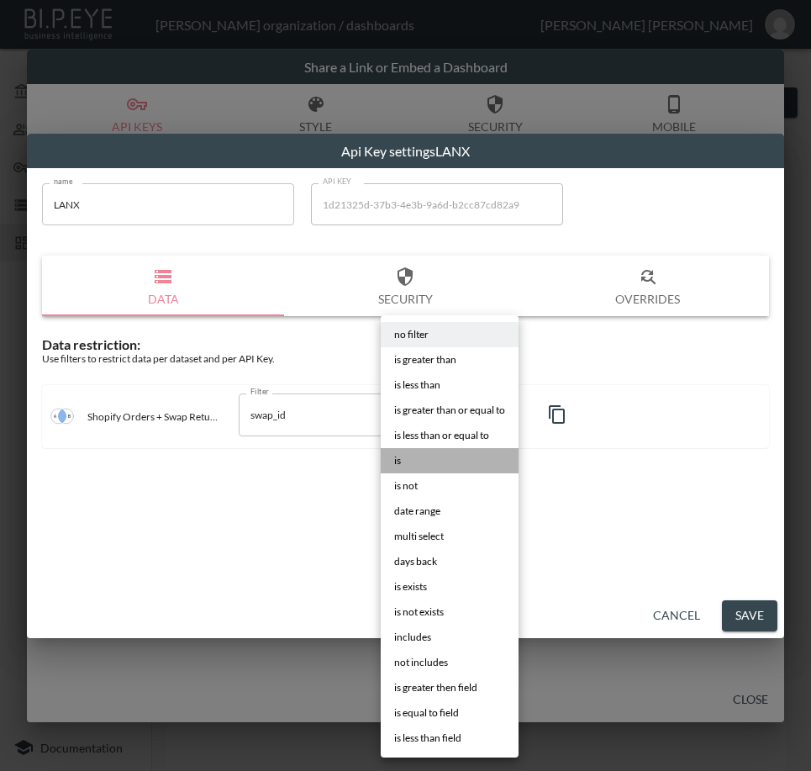
click at [431, 462] on li "is" at bounding box center [450, 460] width 138 height 25
type input "is"
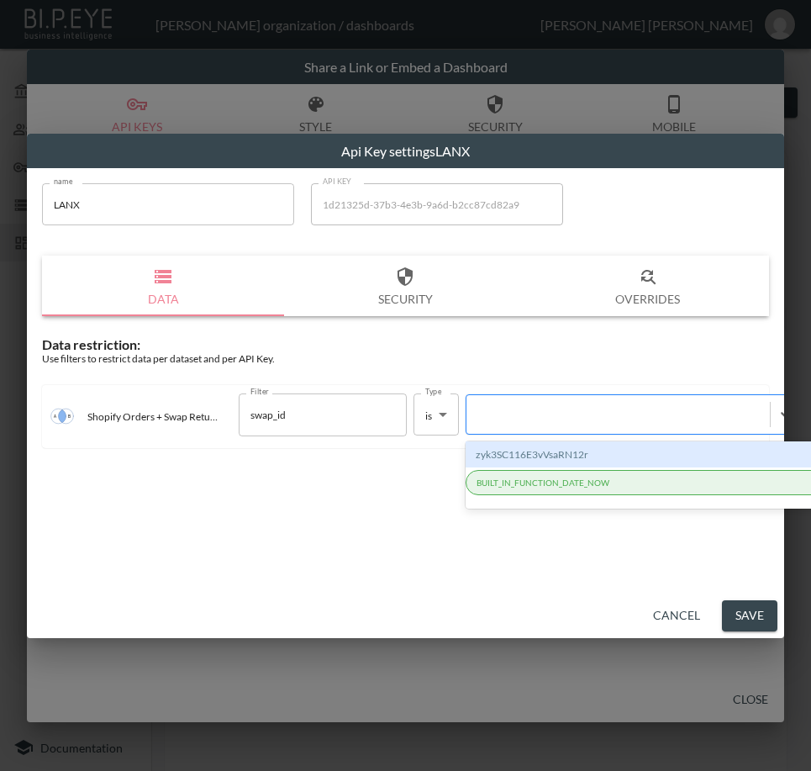
click at [544, 414] on div at bounding box center [618, 415] width 287 height 16
paste input "2gdomPiM1JfKlPKqOauK"
type input "2gdomPiM1JfKlPKqOauK"
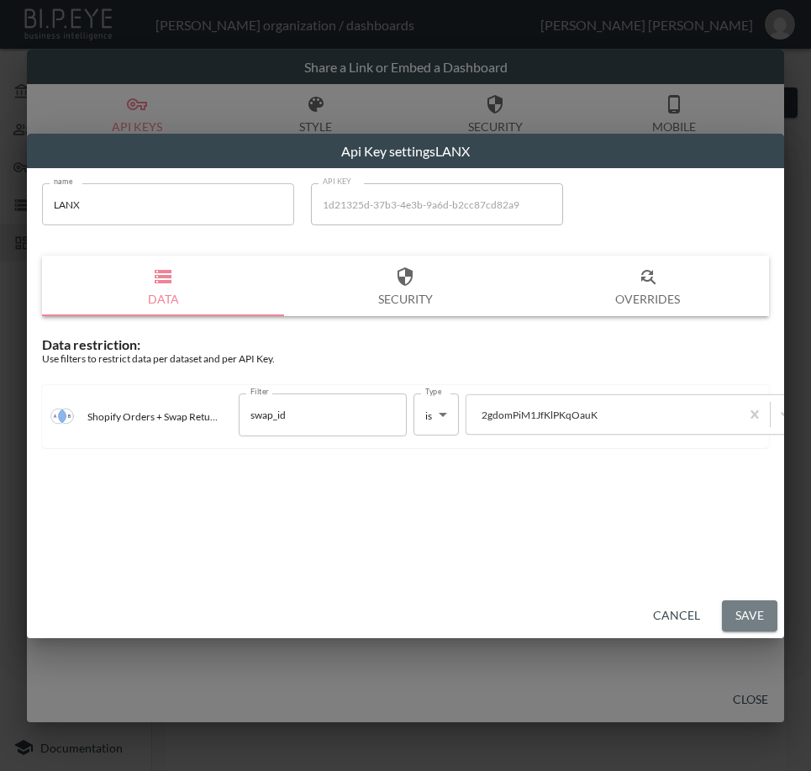
click at [753, 614] on button "Save" at bounding box center [749, 615] width 55 height 31
